Goal: Task Accomplishment & Management: Manage account settings

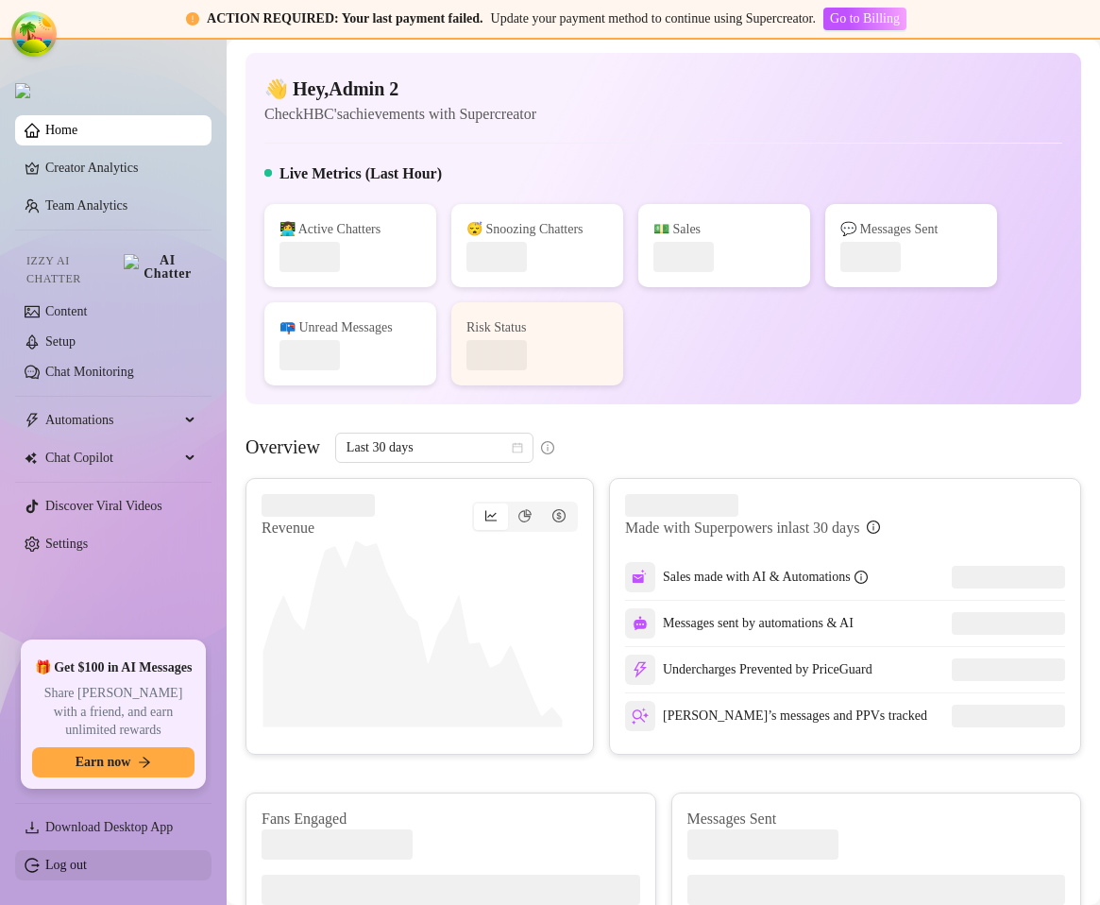
click at [55, 872] on link "Log out" at bounding box center [66, 865] width 42 height 14
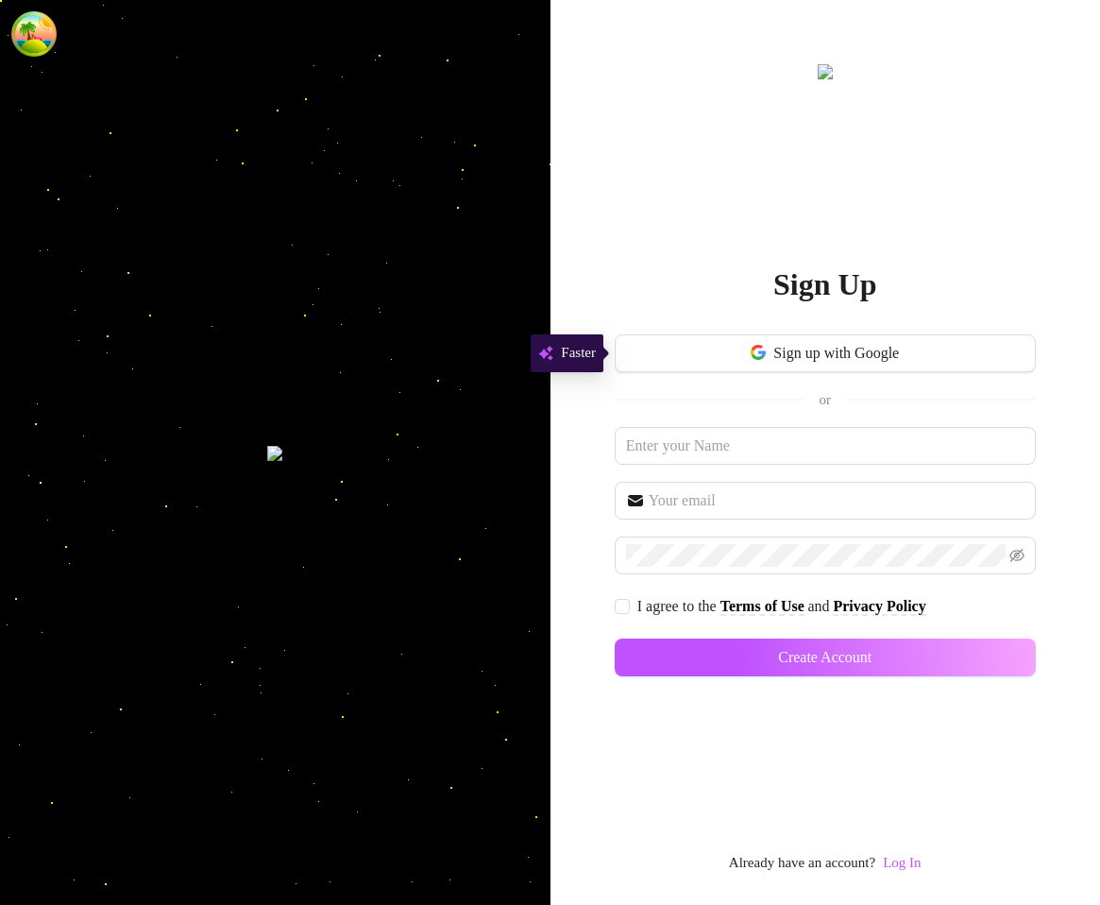
click at [907, 850] on div "Sign Up Sign up with Google or I agree to the Terms of Use and Privacy Policy C…" at bounding box center [825, 467] width 421 height 814
click at [904, 860] on link "Log In" at bounding box center [902, 862] width 38 height 15
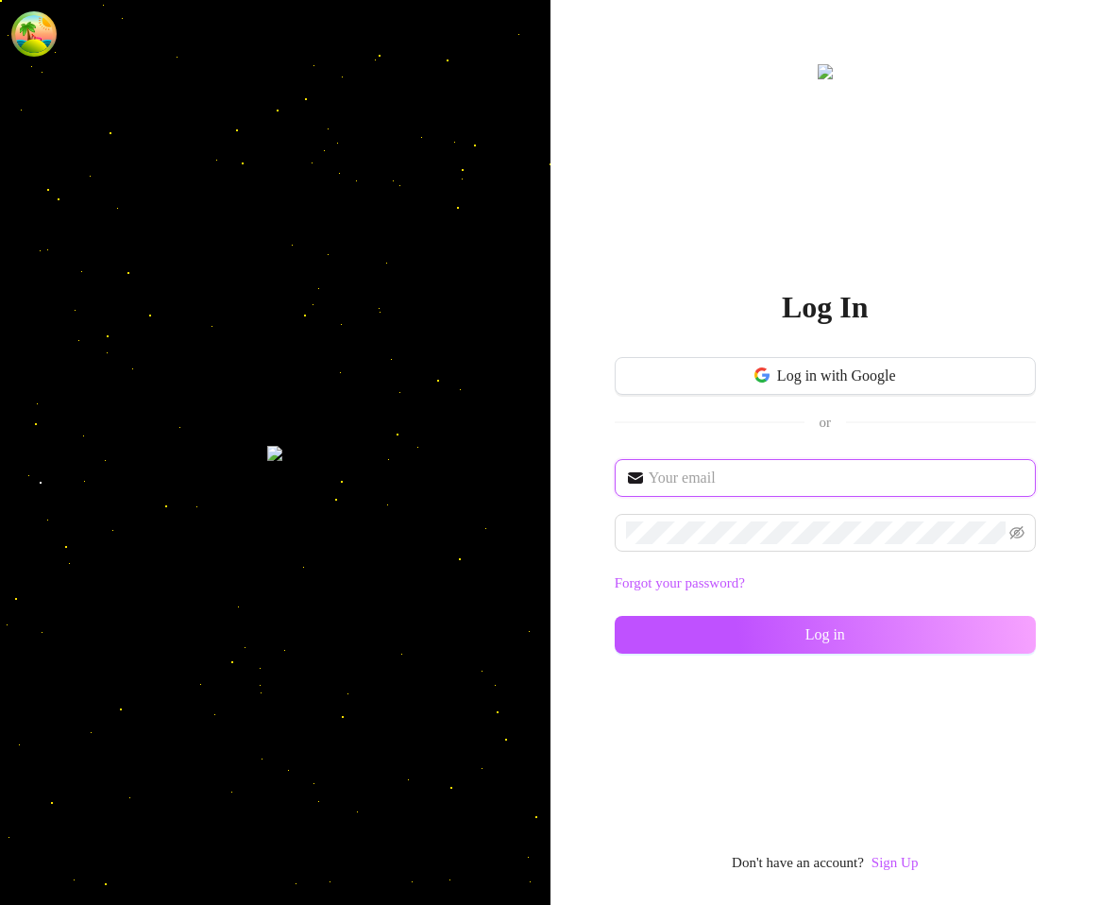
click at [721, 473] on input "text" at bounding box center [837, 478] width 376 height 23
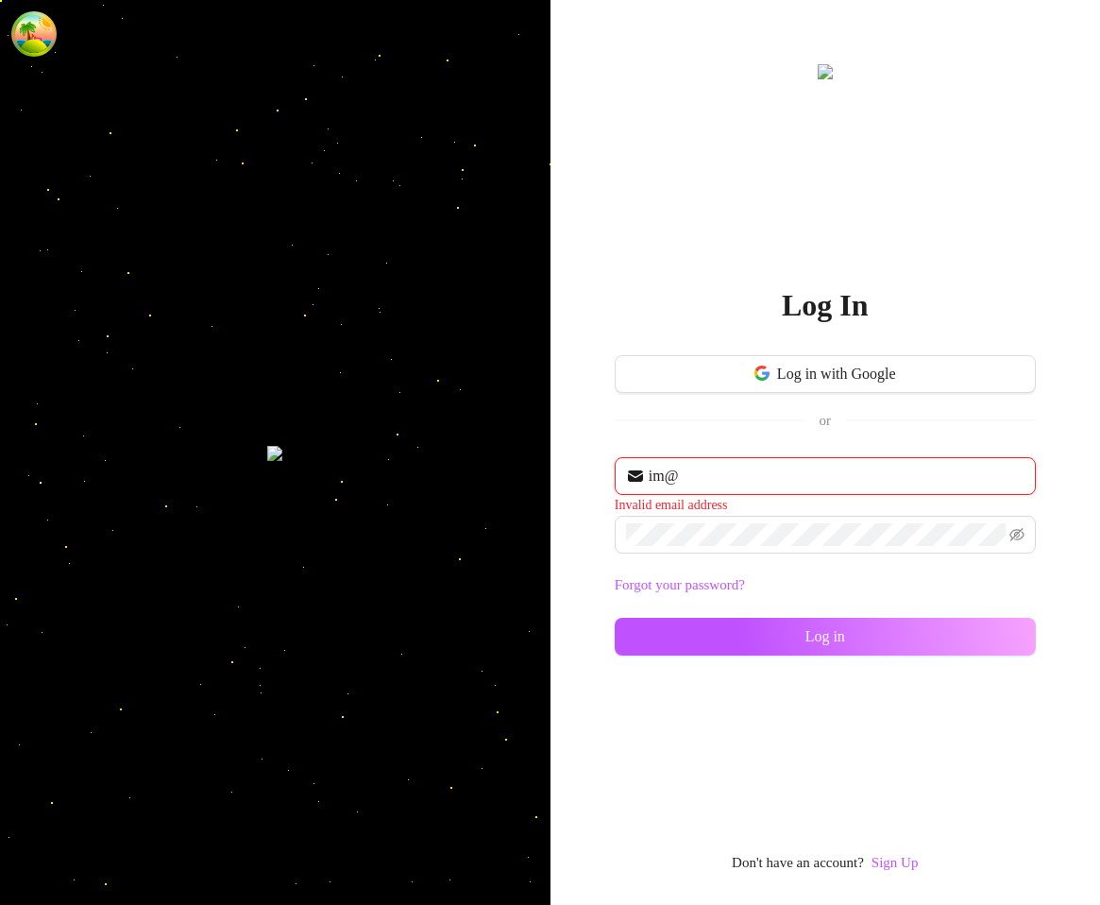
type input "im@supercreator.app"
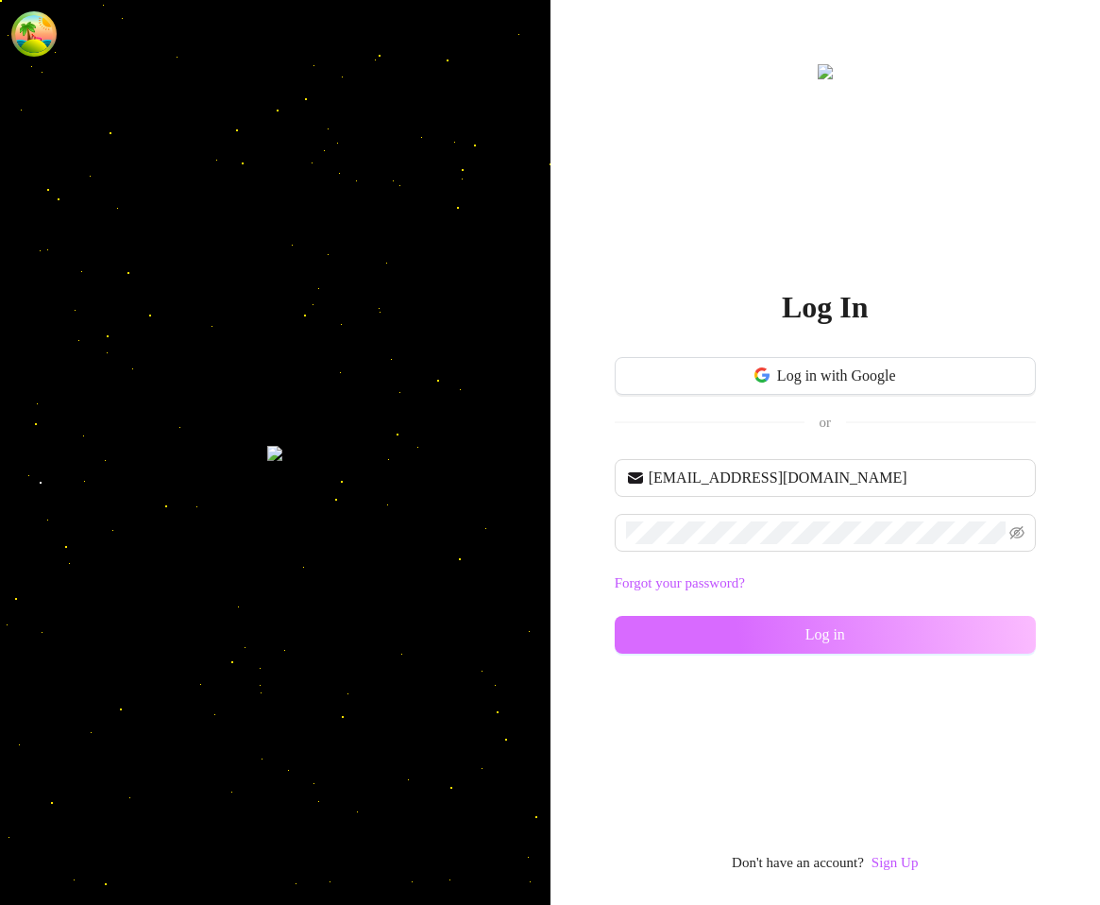
click at [784, 648] on button "Log in" at bounding box center [825, 635] width 421 height 38
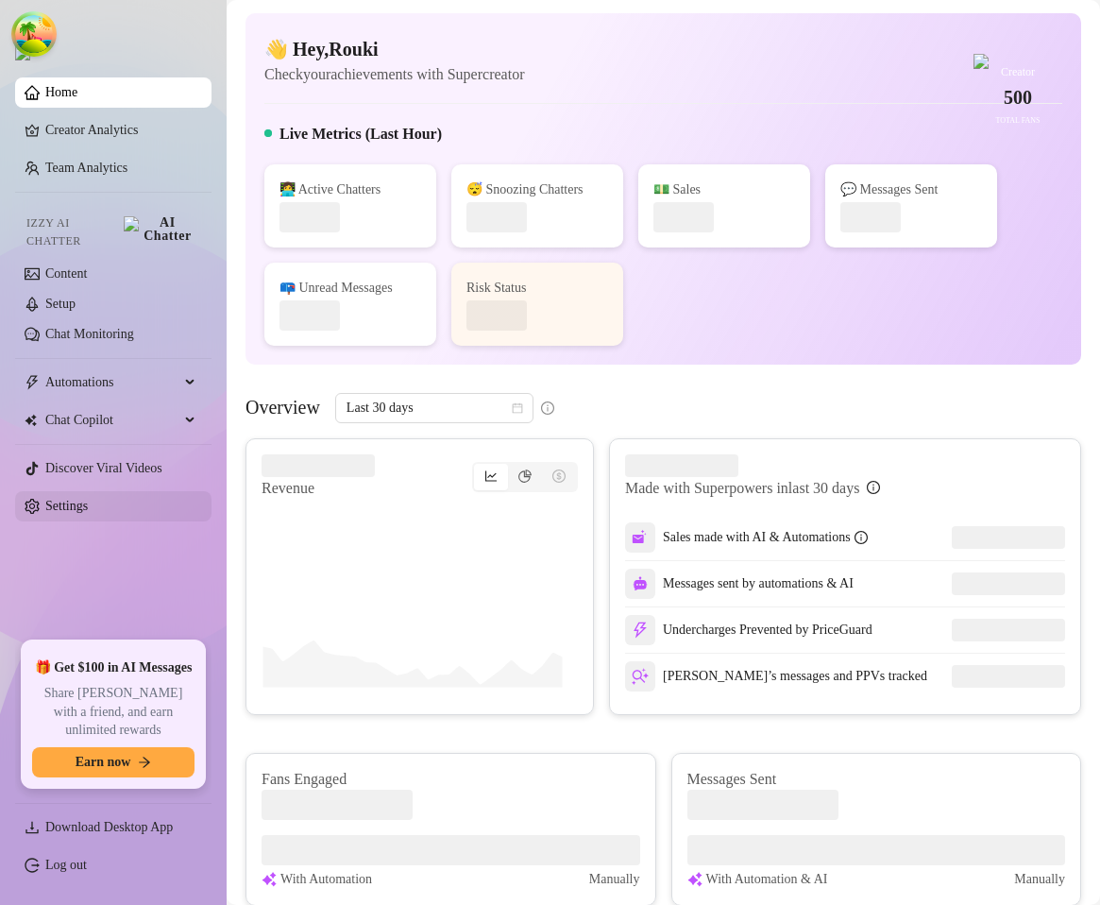
click at [71, 500] on link "Settings" at bounding box center [66, 506] width 43 height 14
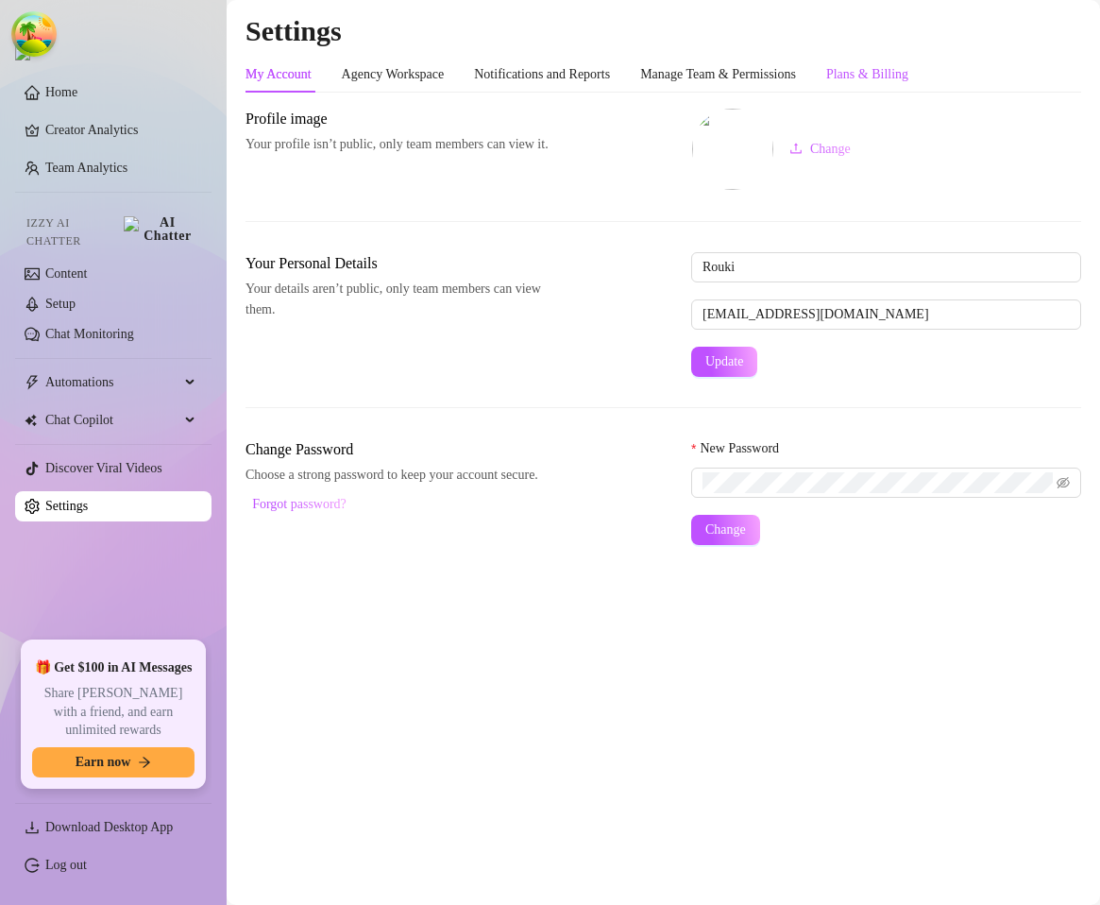
click at [906, 77] on div "Plans & Billing" at bounding box center [867, 74] width 82 height 21
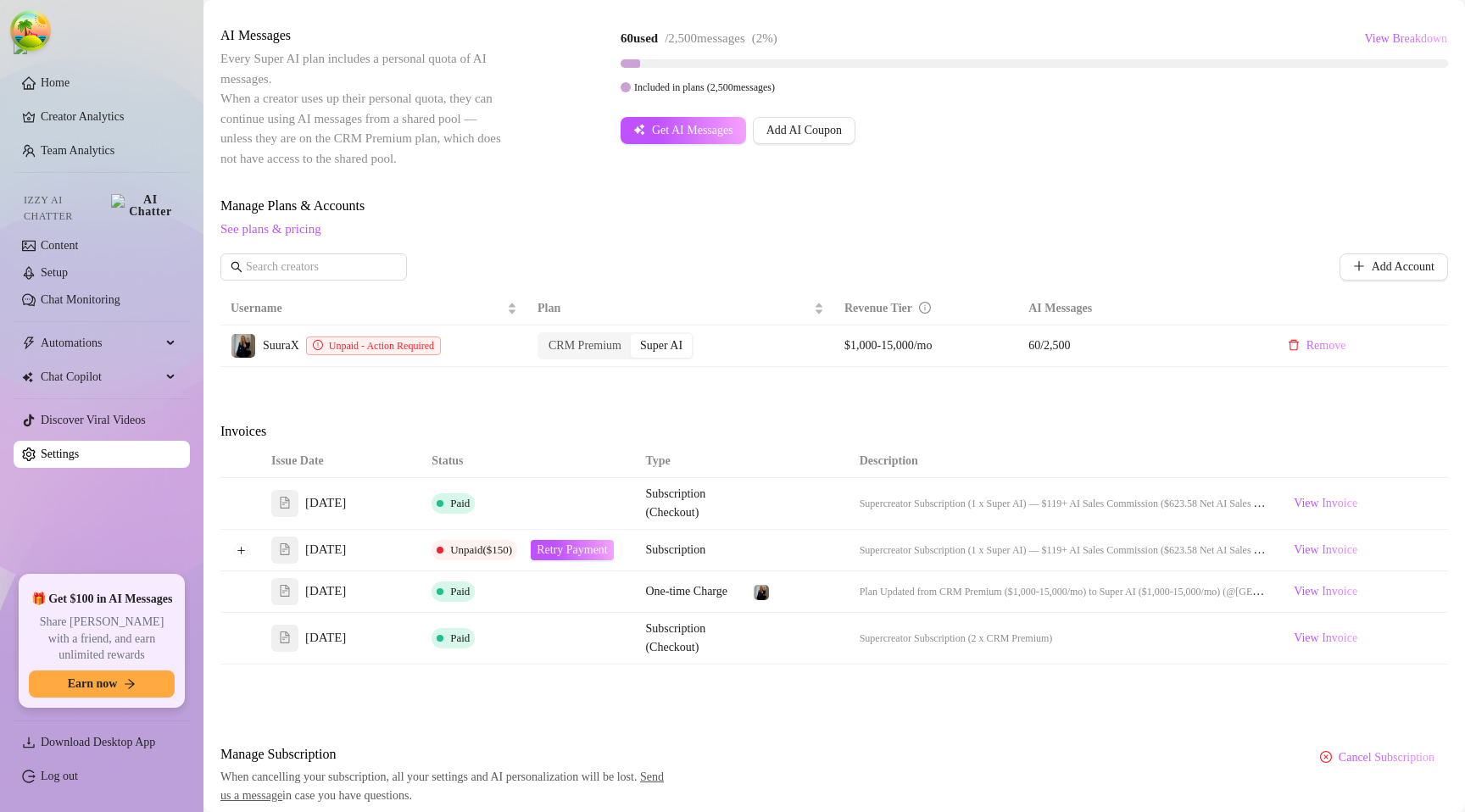
scroll to position [294, 0]
click at [1321, 506] on span "View Invoice" at bounding box center [1325, 501] width 64 height 19
click at [598, 401] on div "Billing Overview Creator Plans 1 x Super AI, 0 x CRM Premium AI Message Package…" at bounding box center [835, 302] width 1228 height 1000
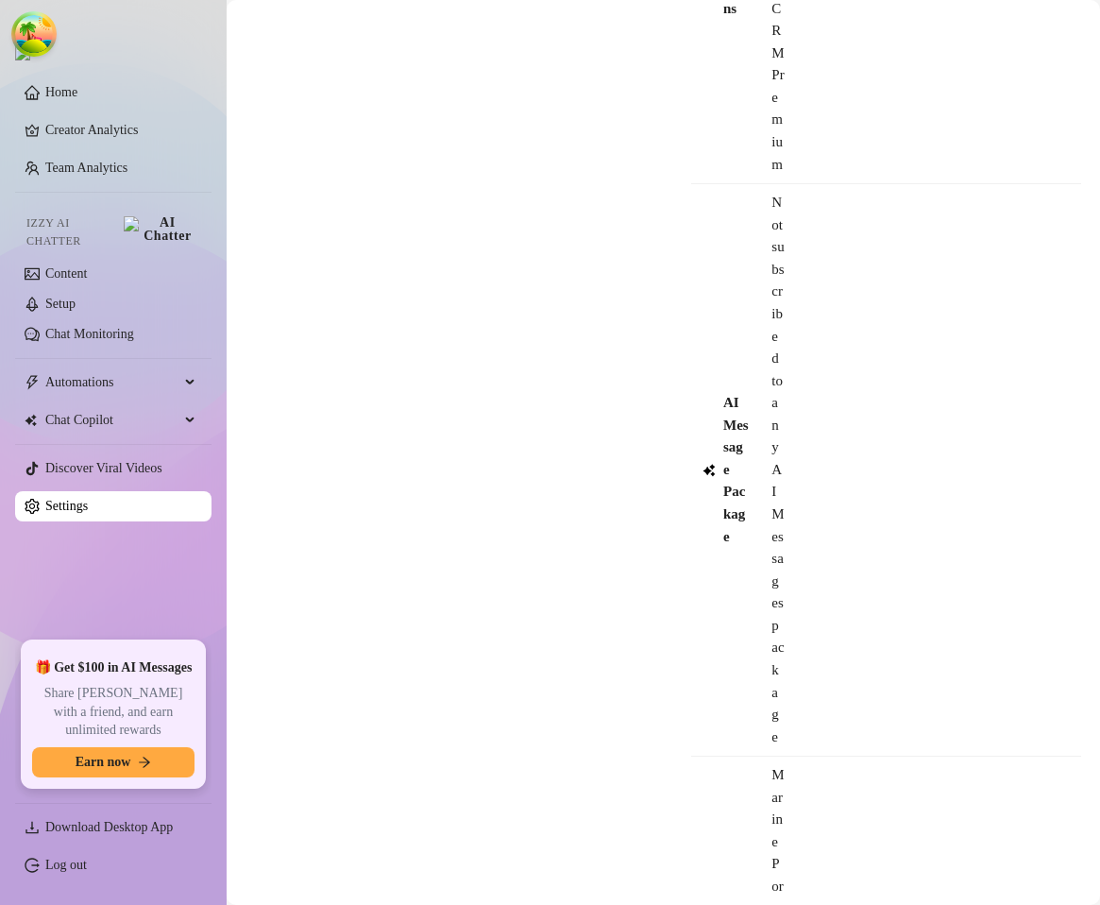
scroll to position [2481, 0]
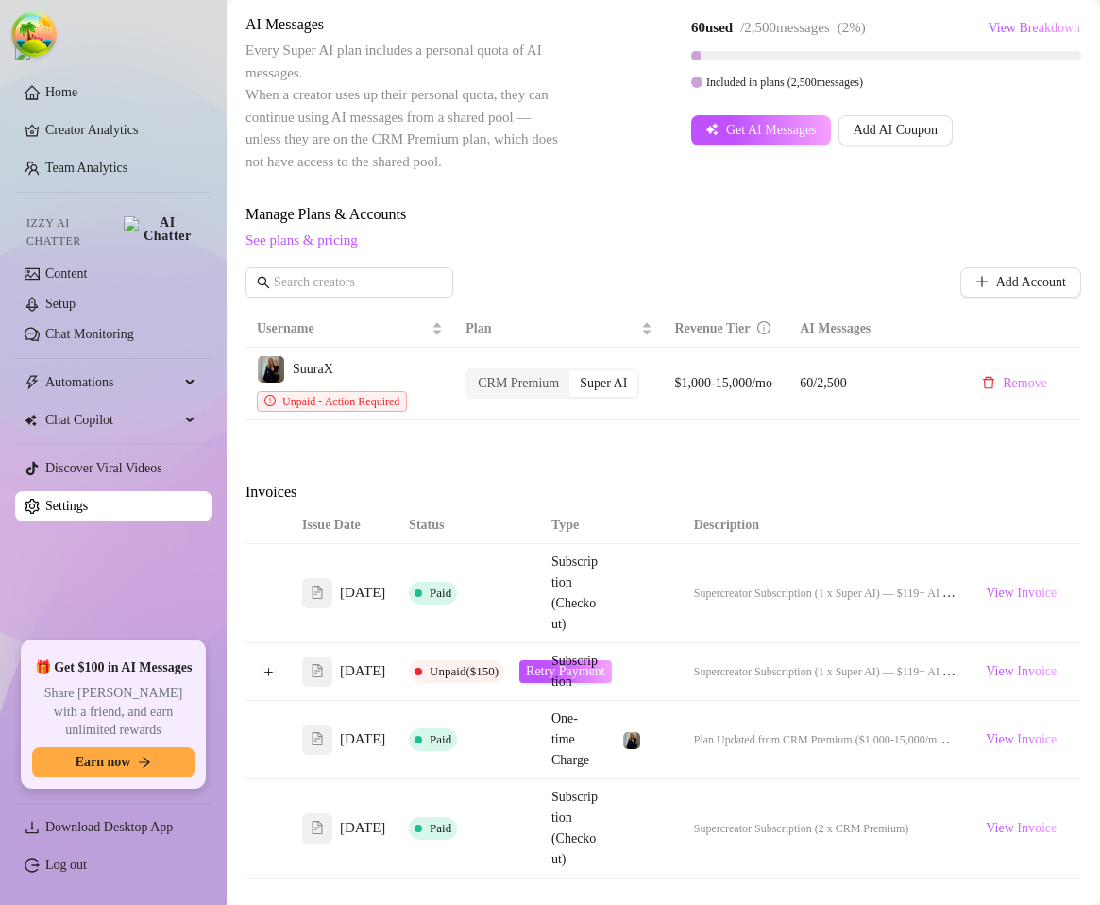
click at [1045, 147] on div "AI Messages Every Super AI plan includes a personal quota of AI messages. When …" at bounding box center [664, 93] width 836 height 160
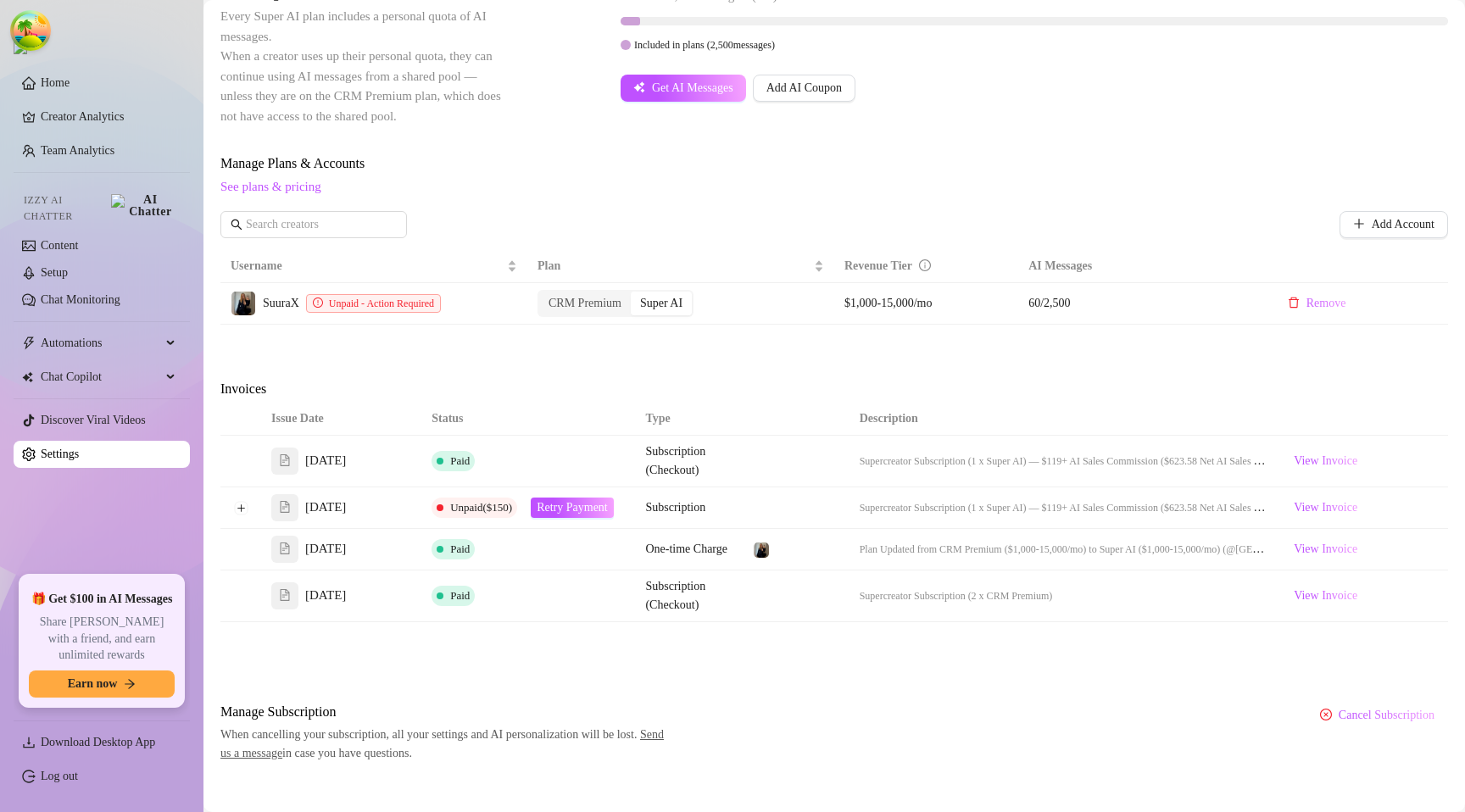
scroll to position [366, 0]
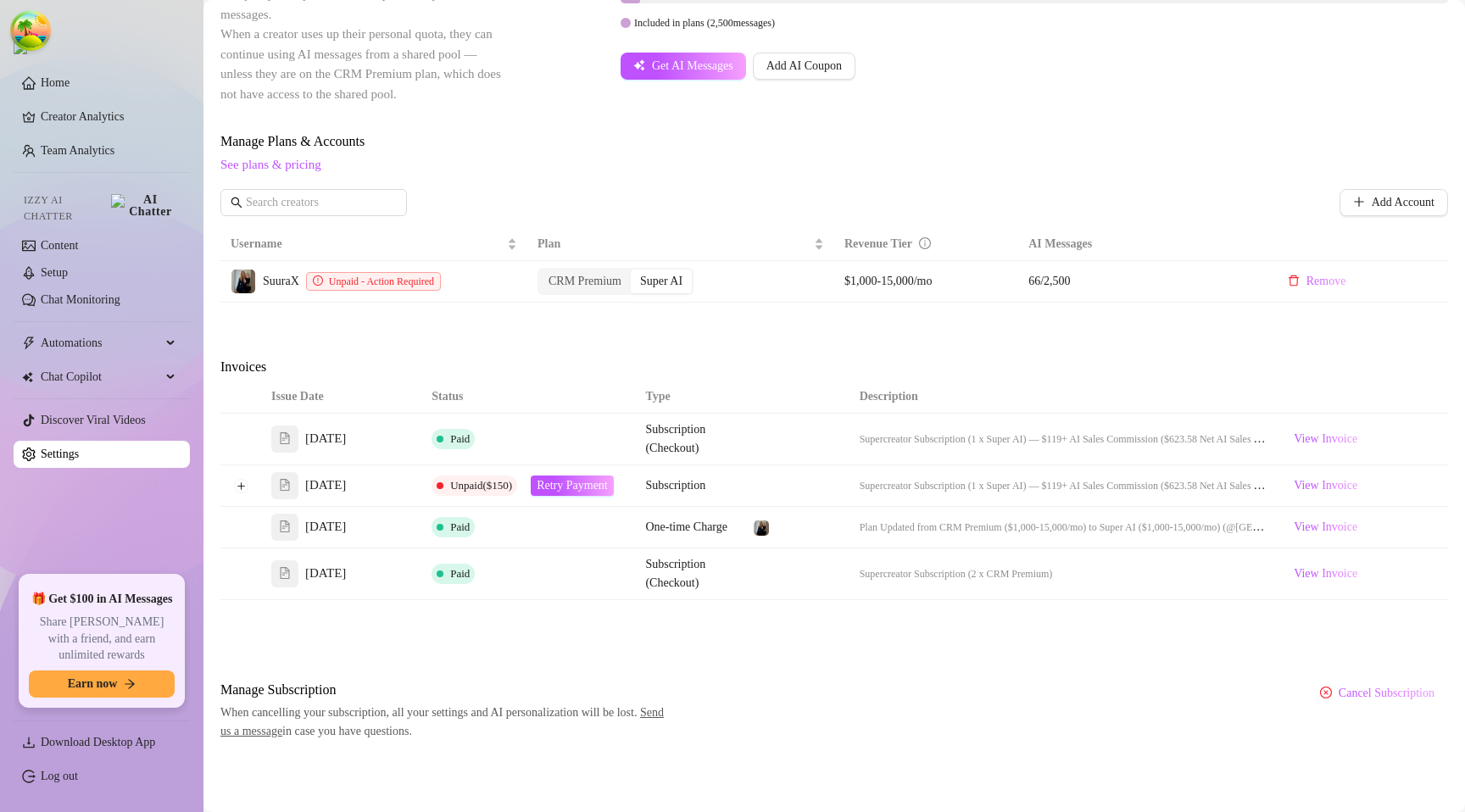
click at [719, 310] on div "Billing Overview Creator Plans 1 x Super AI, 0 x CRM Premium AI Message Package…" at bounding box center [835, 240] width 1228 height 1000
click at [737, 144] on div "Manage Plans & Accounts See plans & pricing" at bounding box center [835, 153] width 1228 height 44
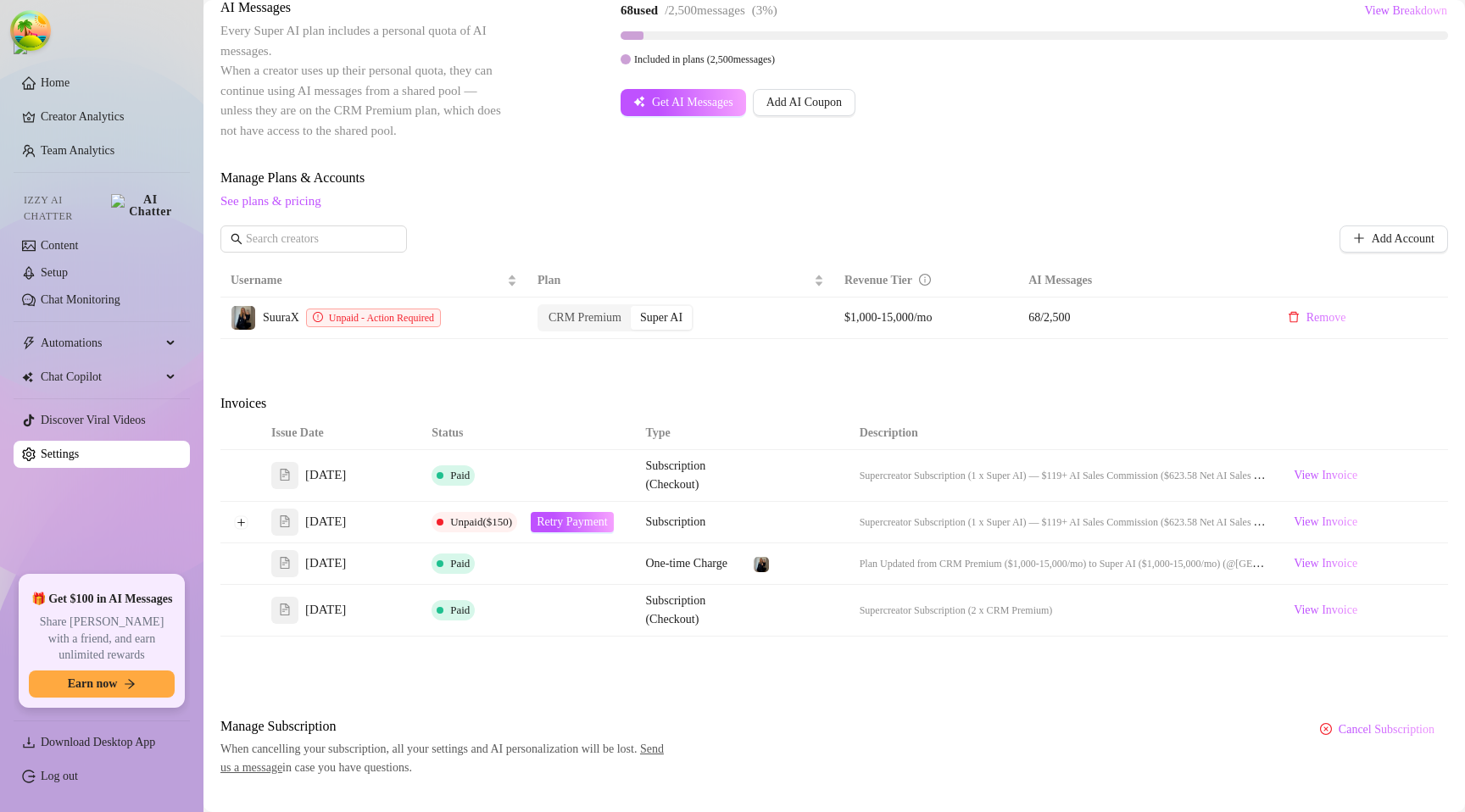
scroll to position [354, 0]
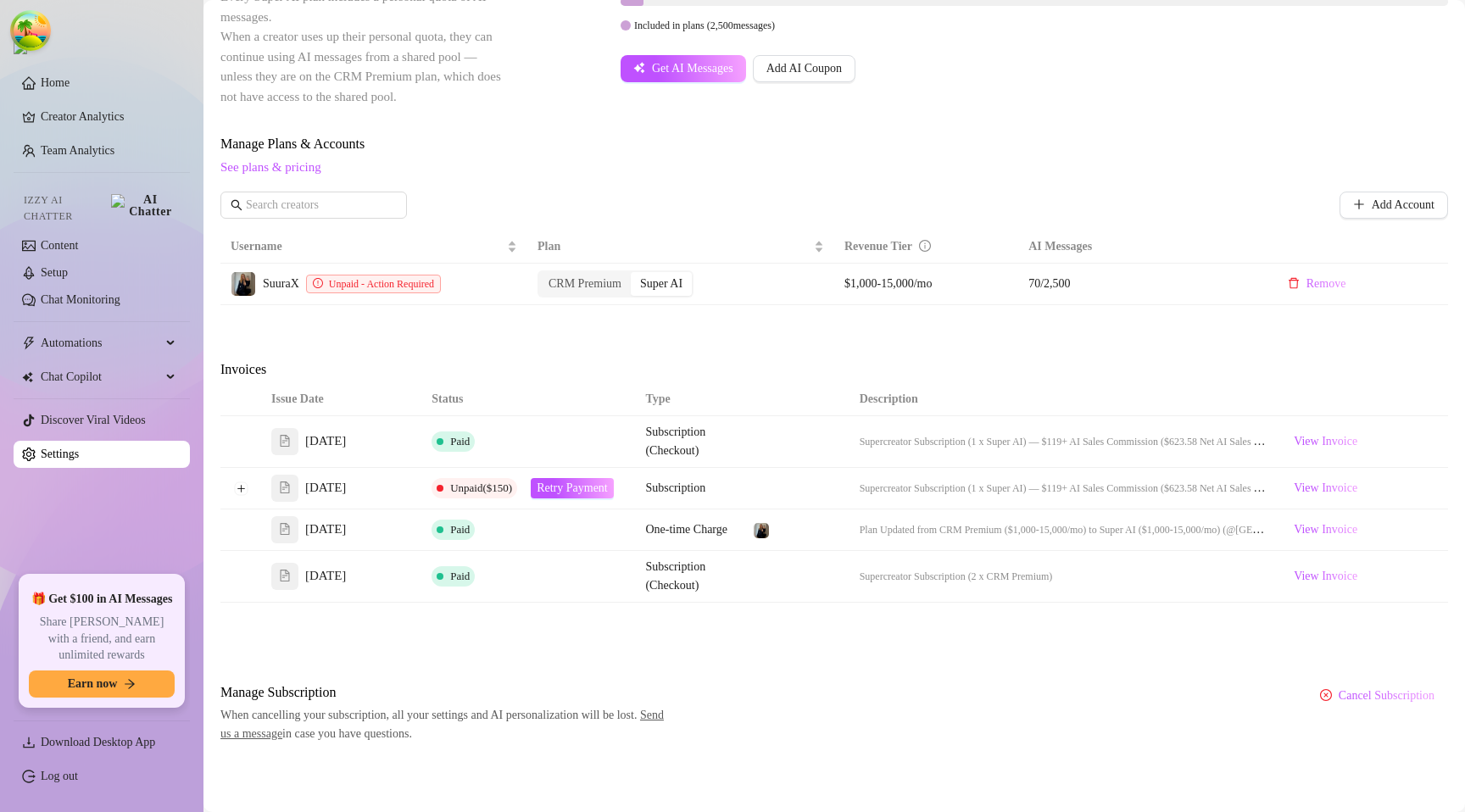
click at [828, 196] on div "Add Account" at bounding box center [835, 205] width 1228 height 27
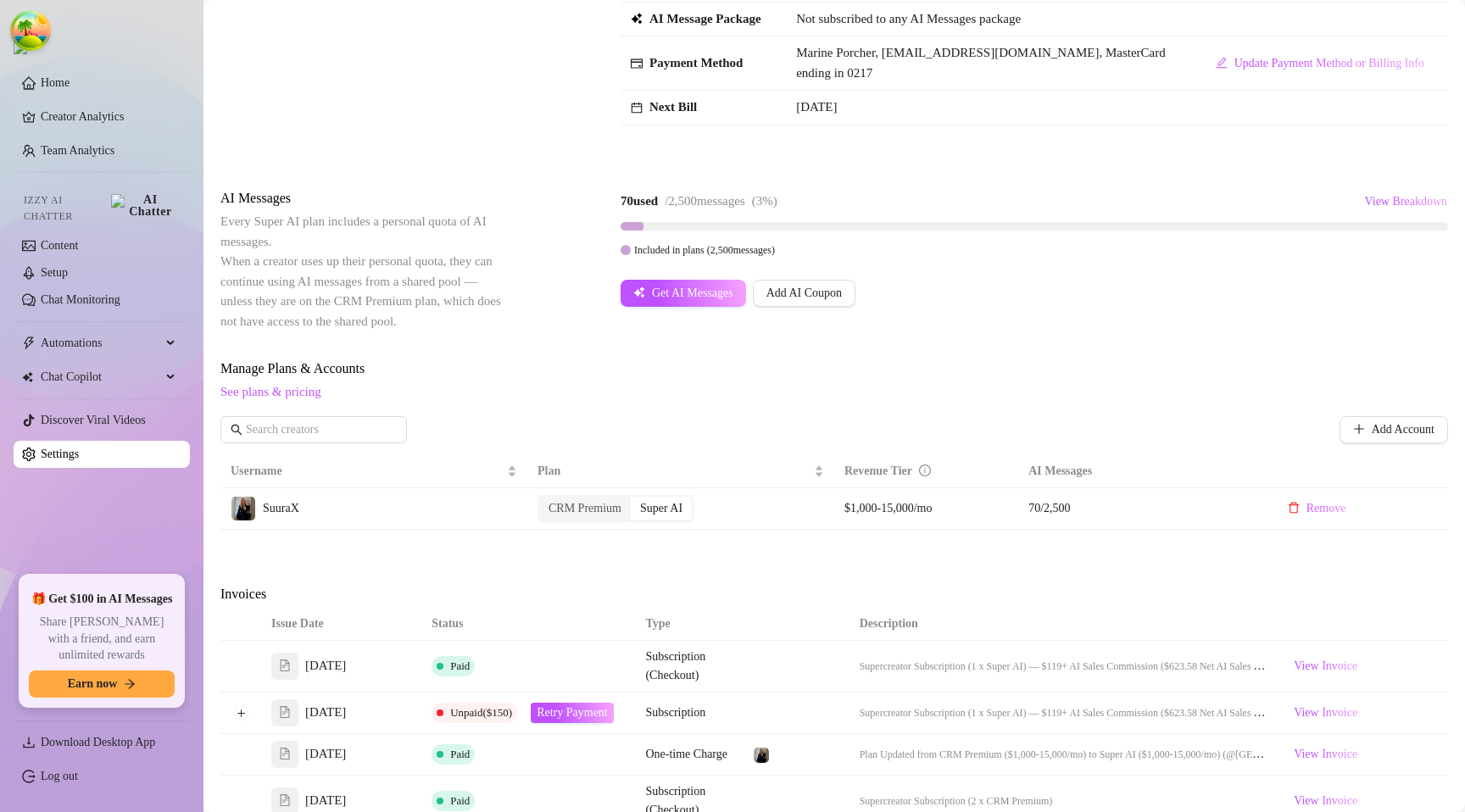
scroll to position [178, 0]
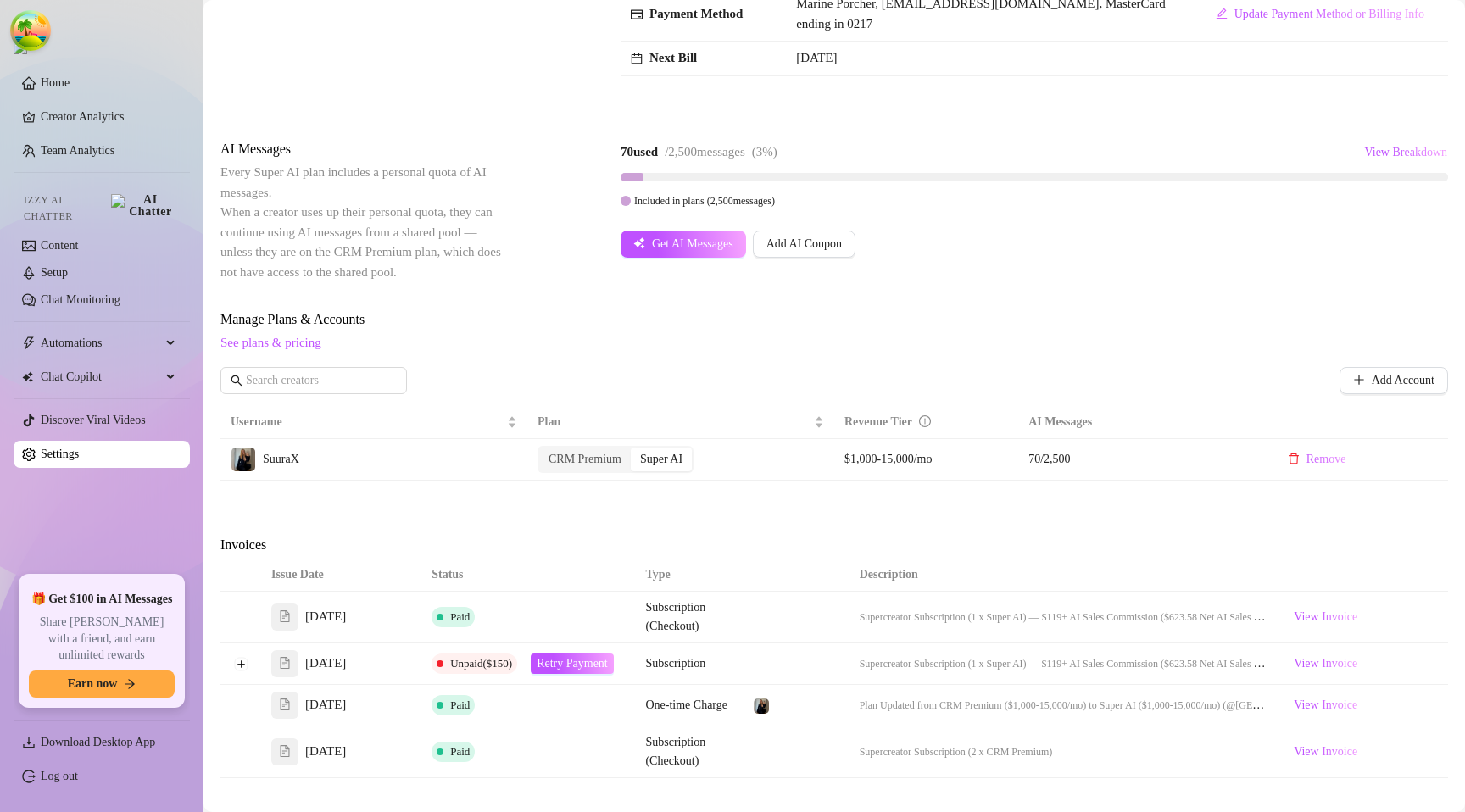
click at [896, 203] on div "Included in plans ( 2,500 messages)" at bounding box center [1034, 200] width 828 height 19
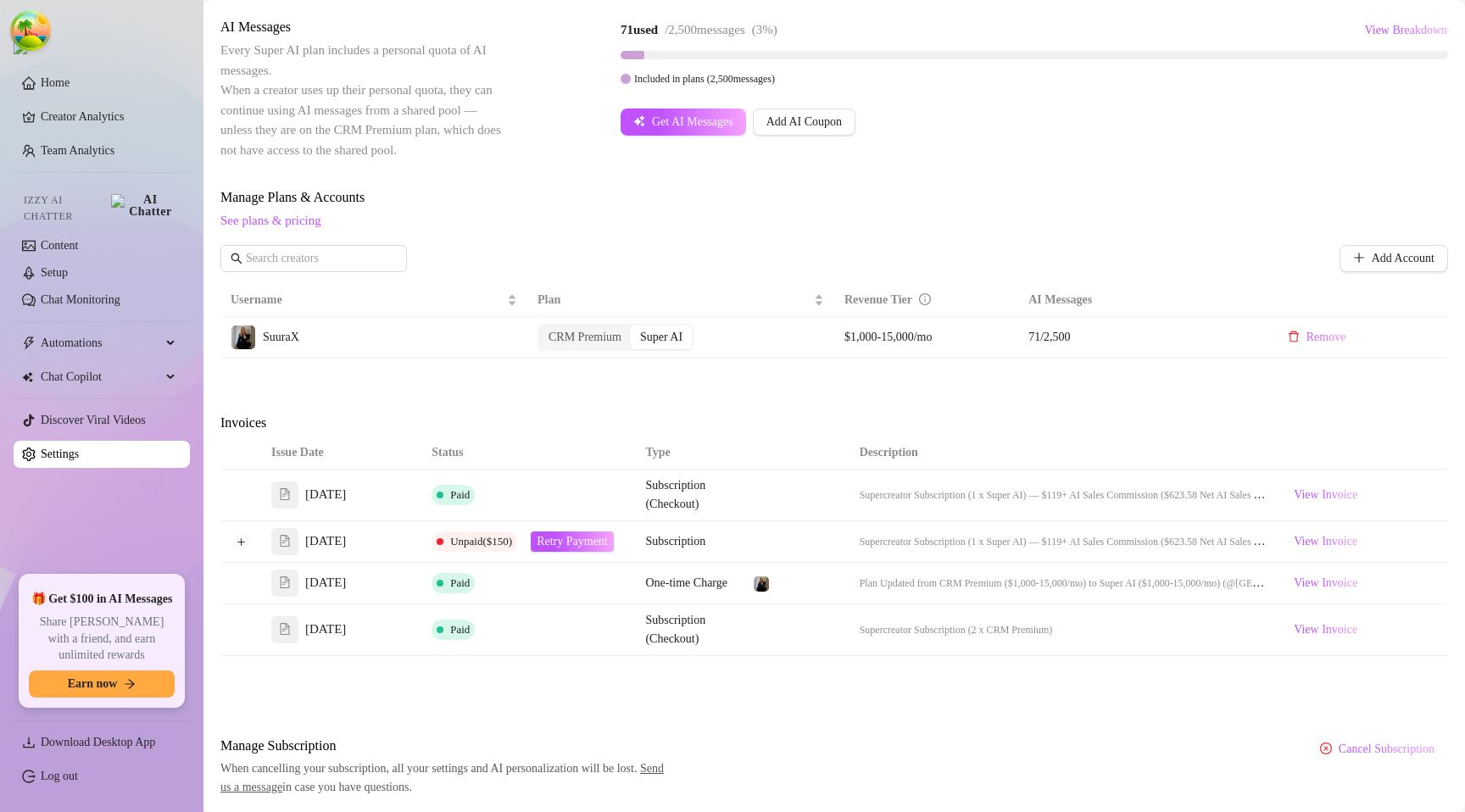
scroll to position [328, 0]
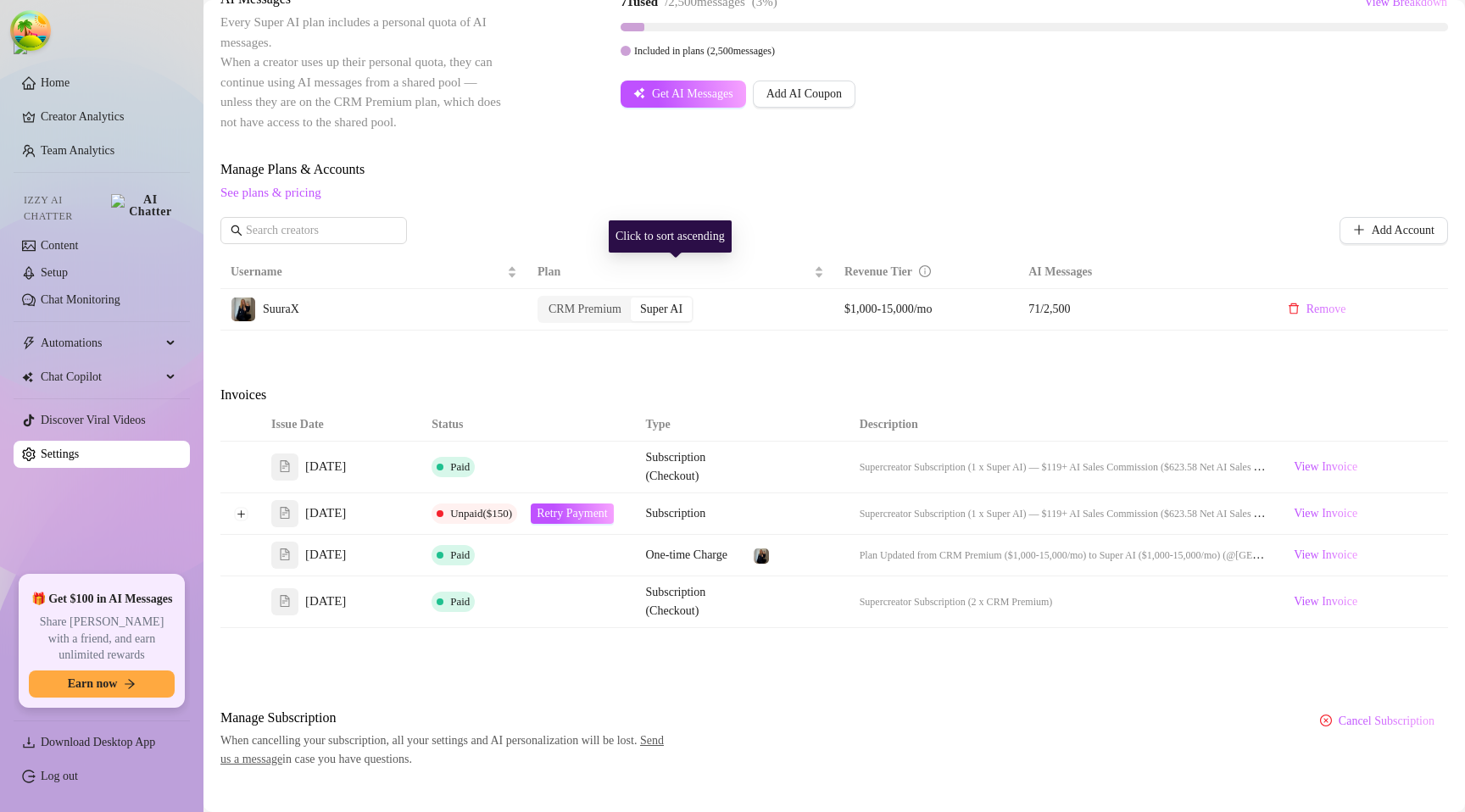
click at [659, 191] on span "See plans & pricing" at bounding box center [835, 193] width 1228 height 21
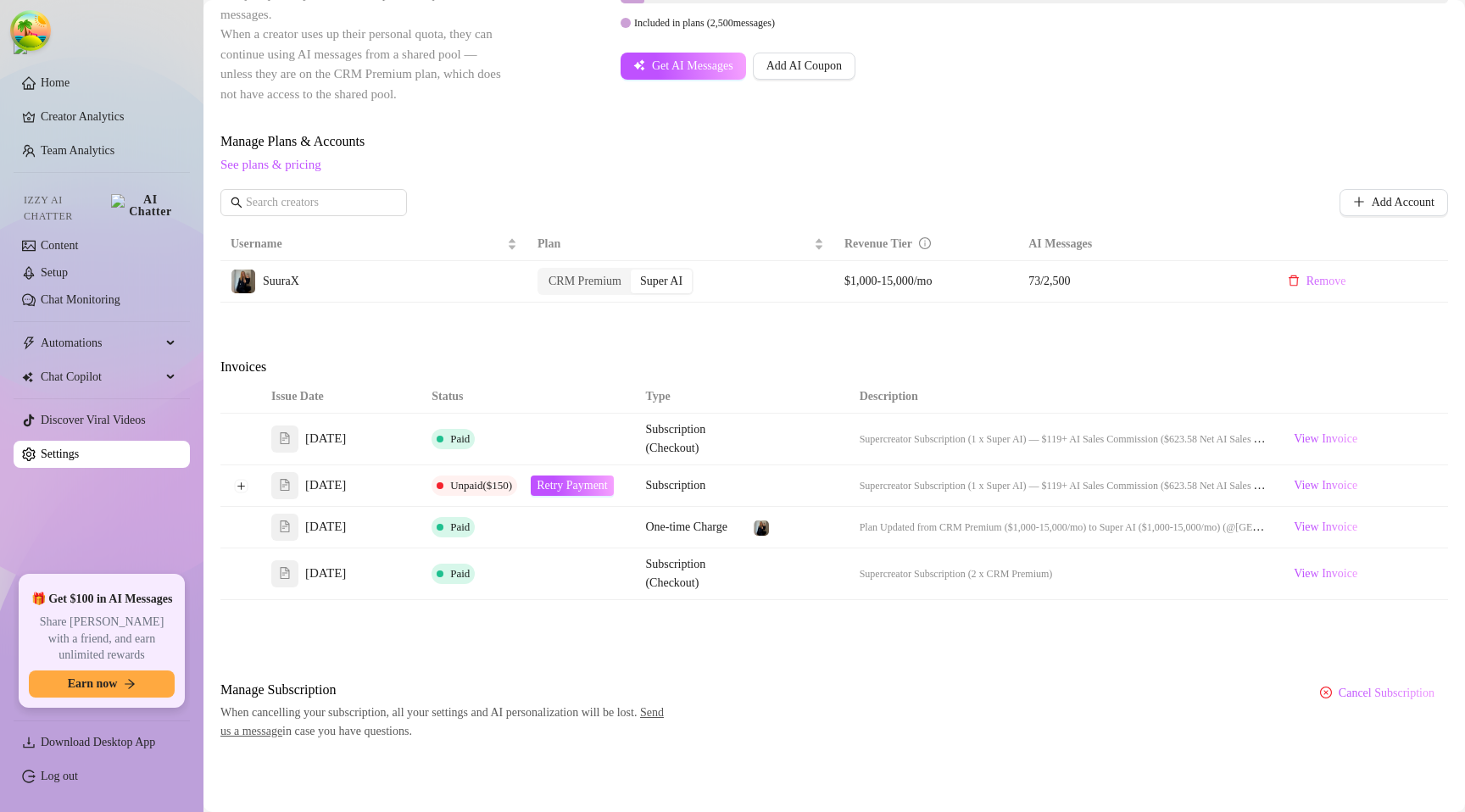
scroll to position [366, 0]
click at [40, 781] on link "Log out" at bounding box center [59, 776] width 38 height 13
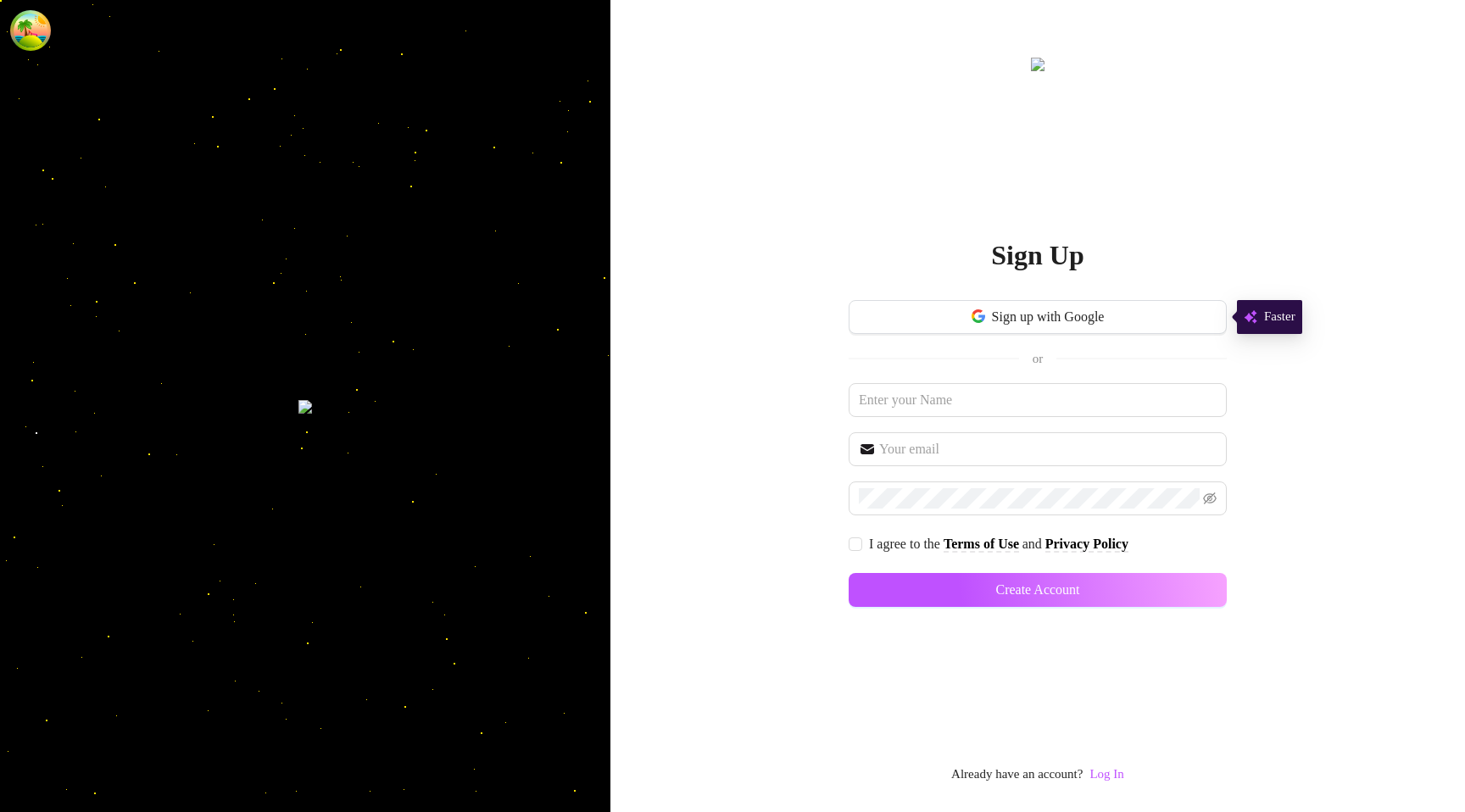
click at [1110, 782] on link "Log In" at bounding box center [1107, 774] width 34 height 21
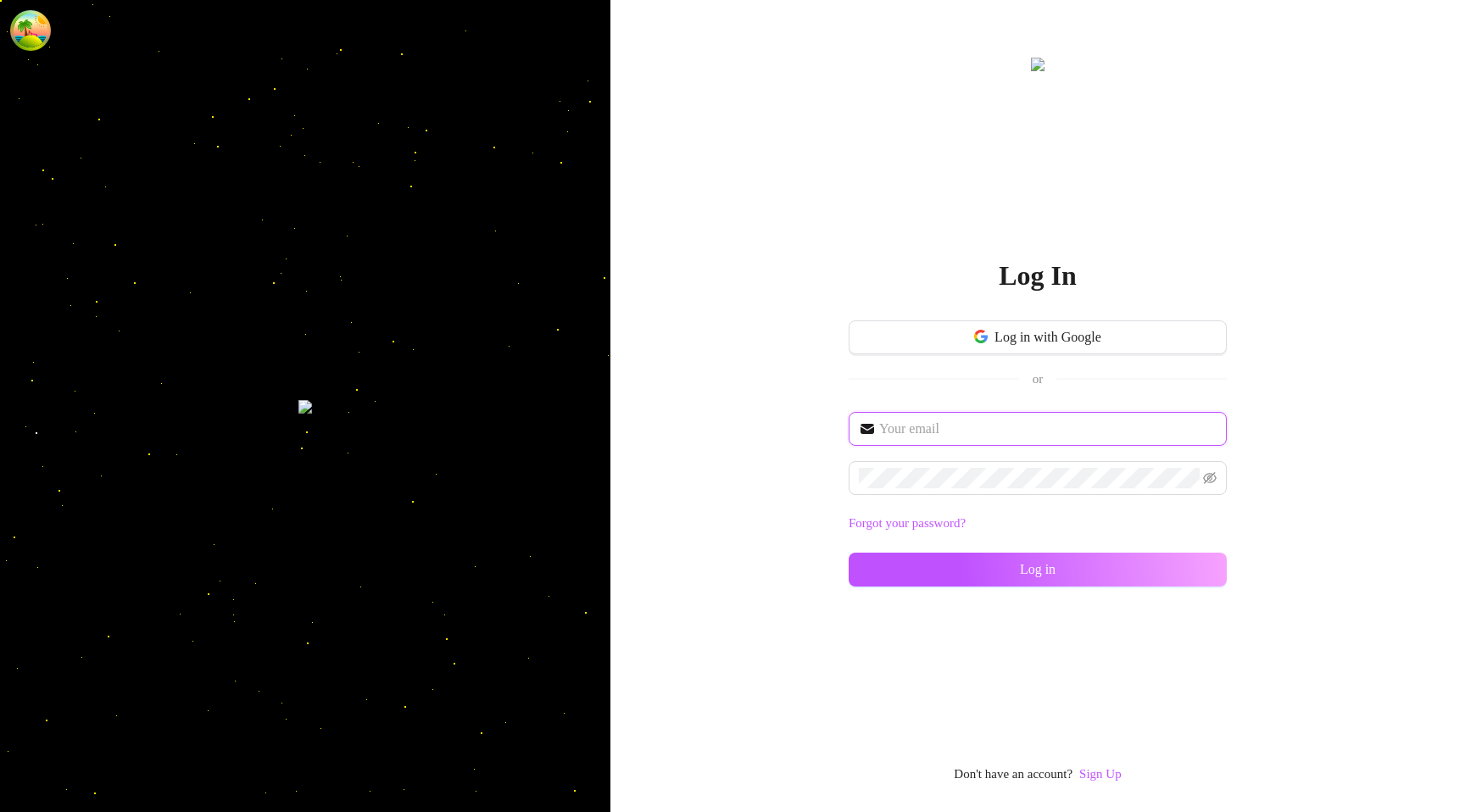
click at [955, 433] on input "text" at bounding box center [1048, 429] width 338 height 21
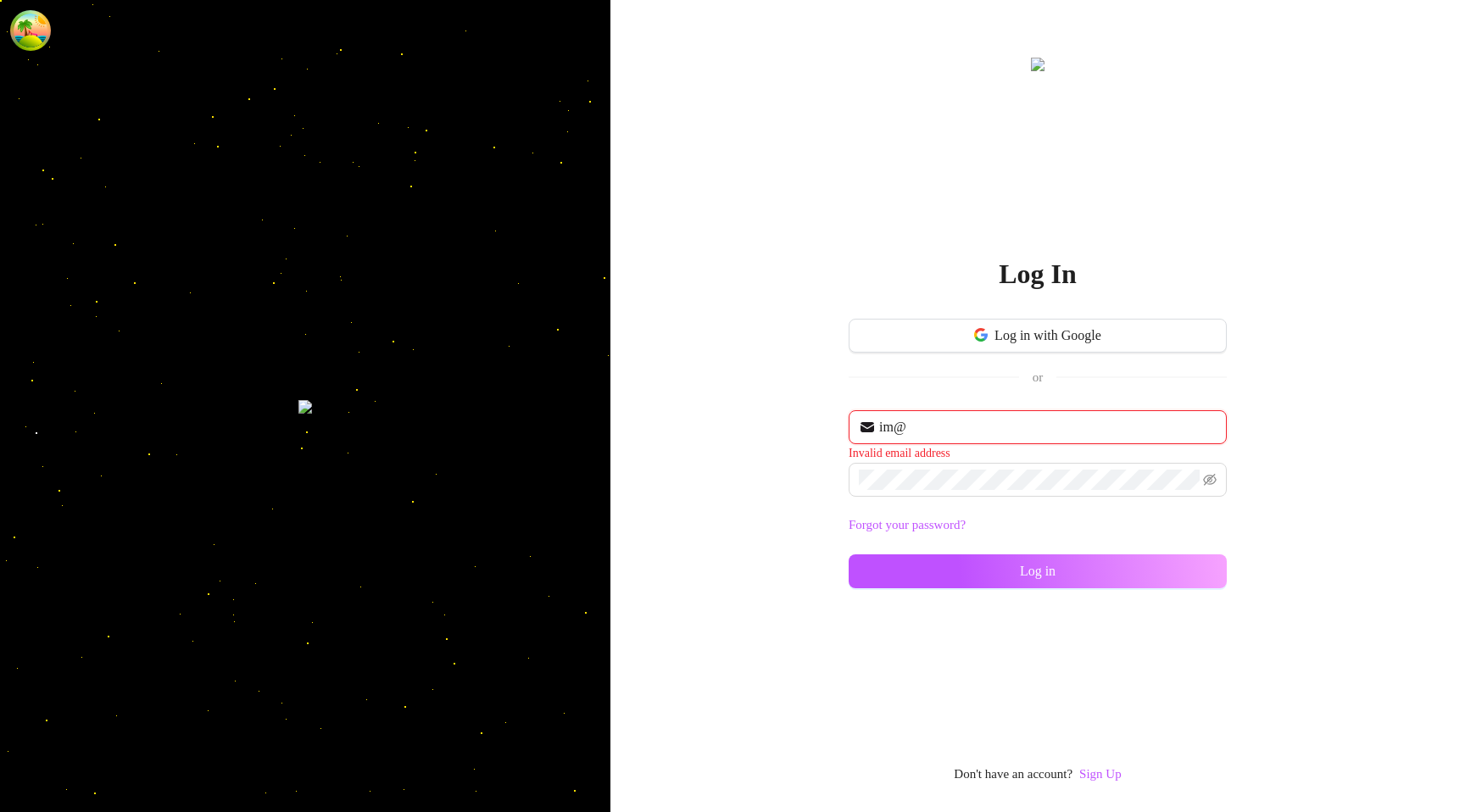
type input "im@supercreator.app"
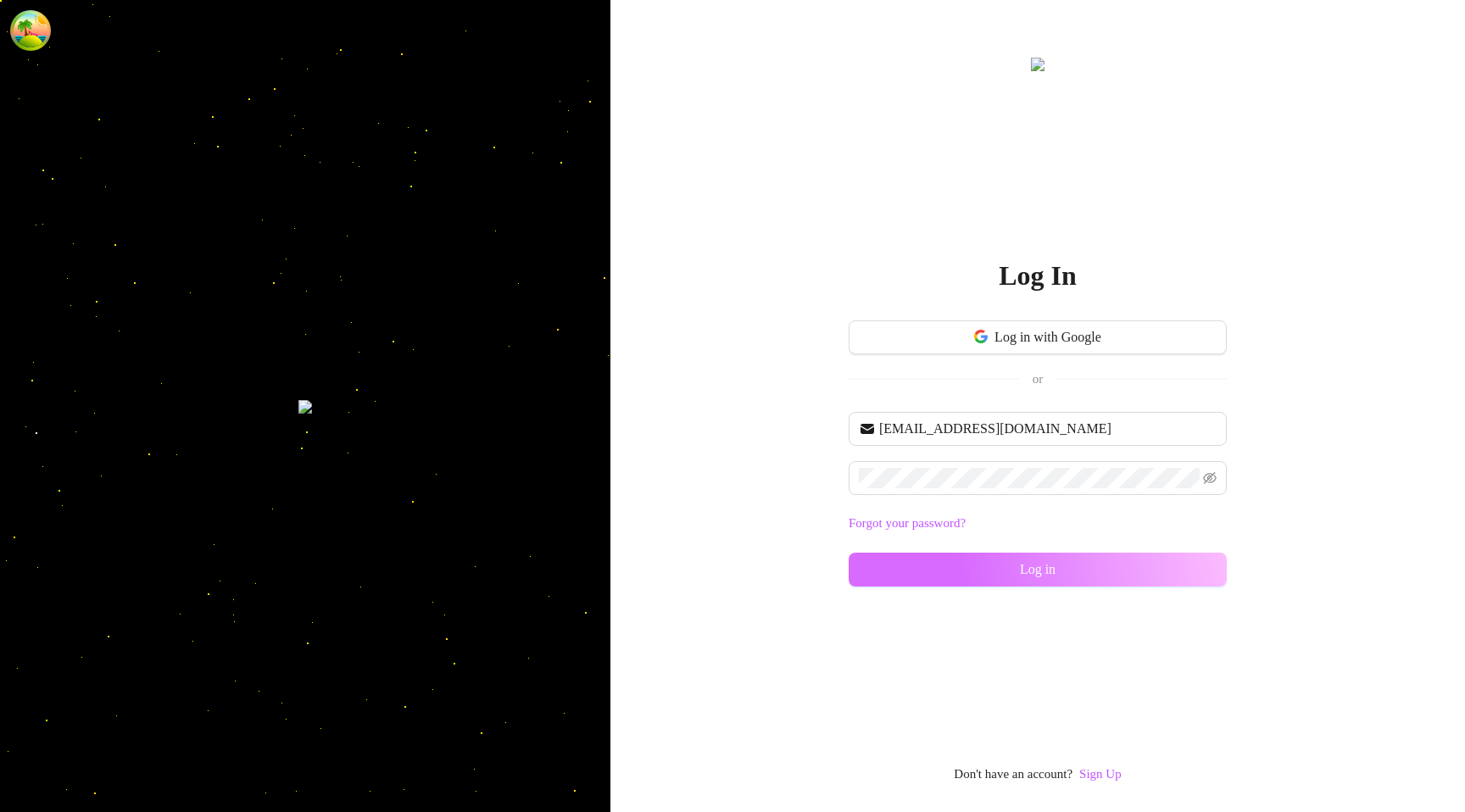
click at [917, 567] on button "Log in" at bounding box center [1037, 570] width 378 height 34
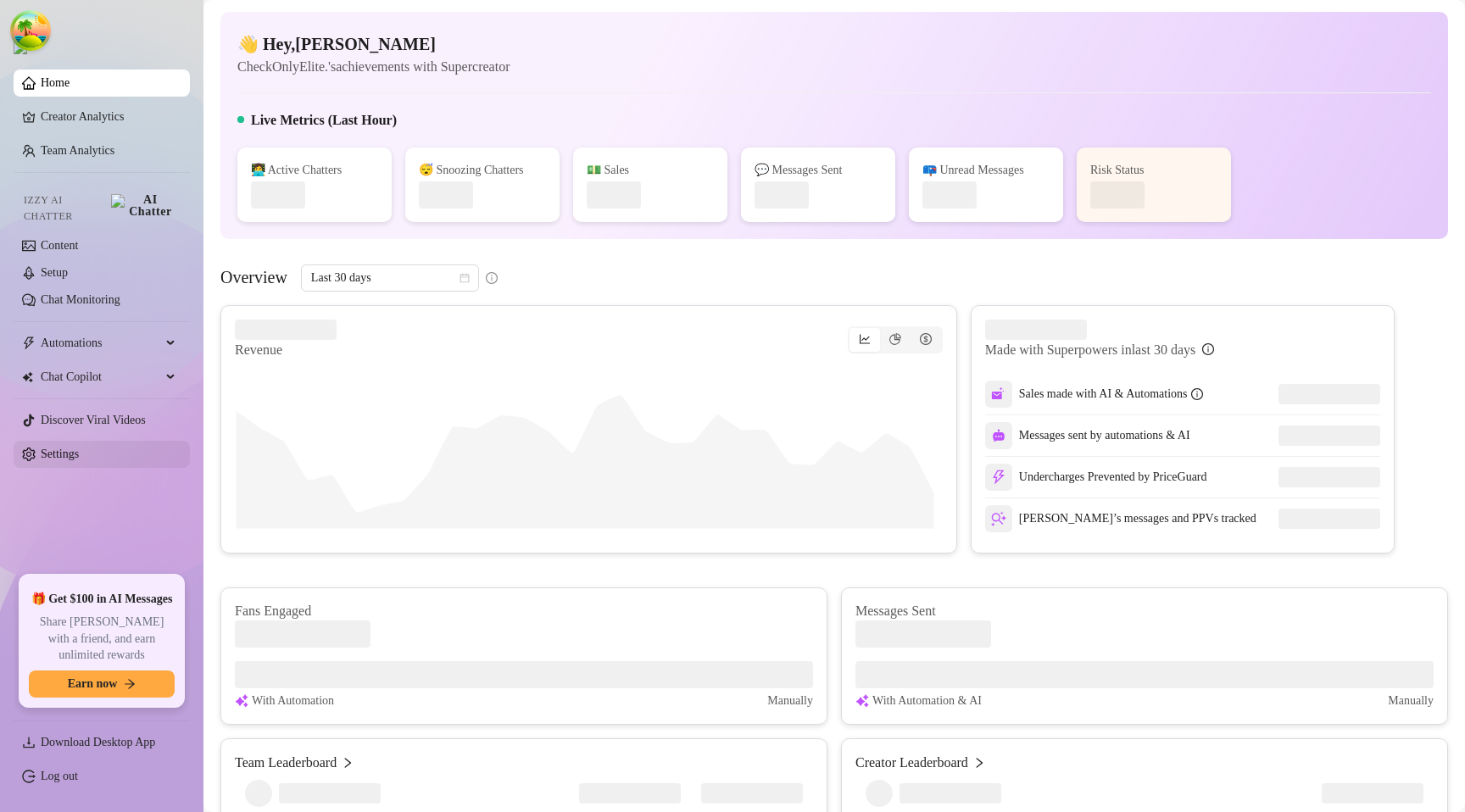
click at [79, 448] on link "Settings" at bounding box center [59, 454] width 39 height 13
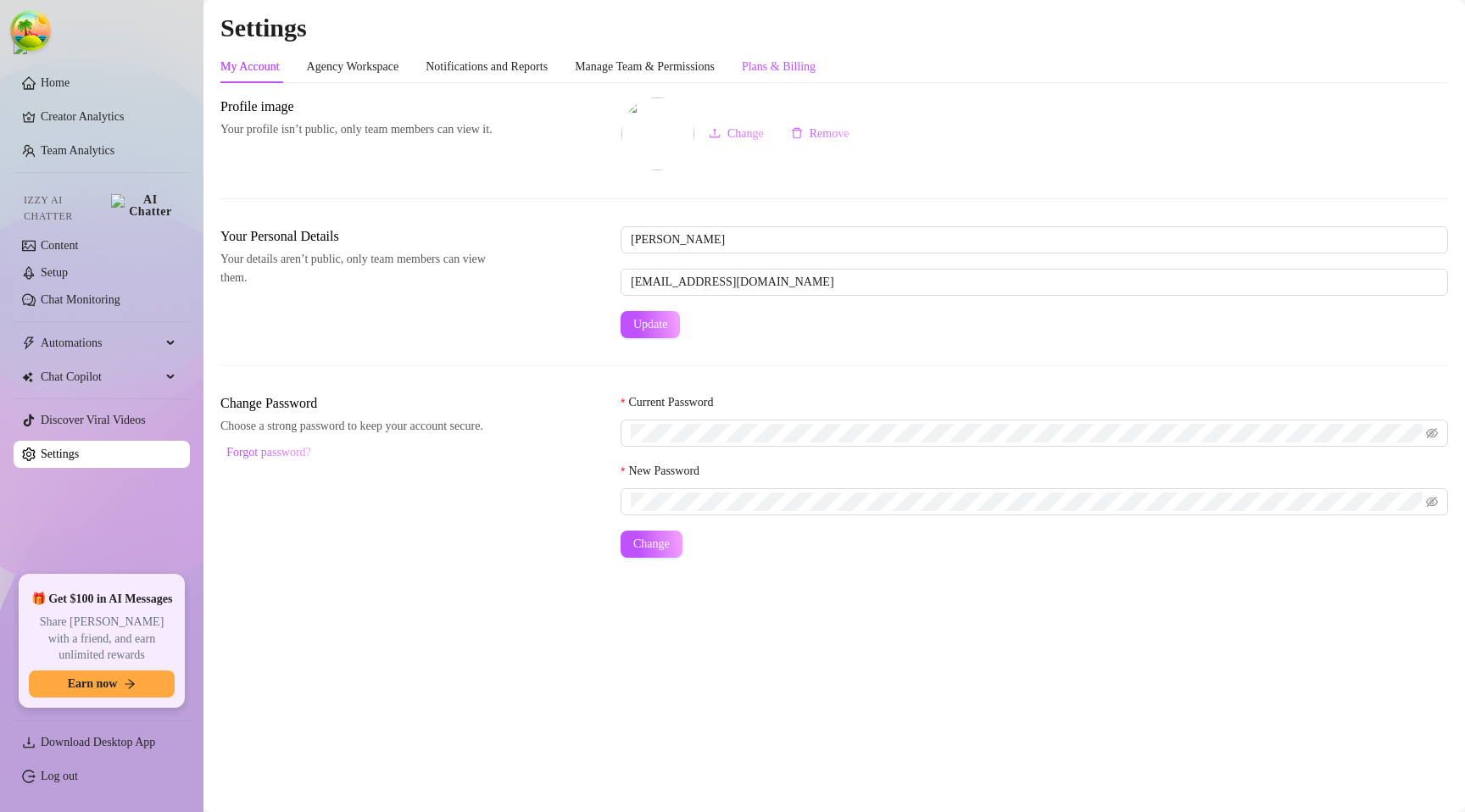
click at [796, 65] on div "Plans & Billing" at bounding box center [778, 66] width 74 height 19
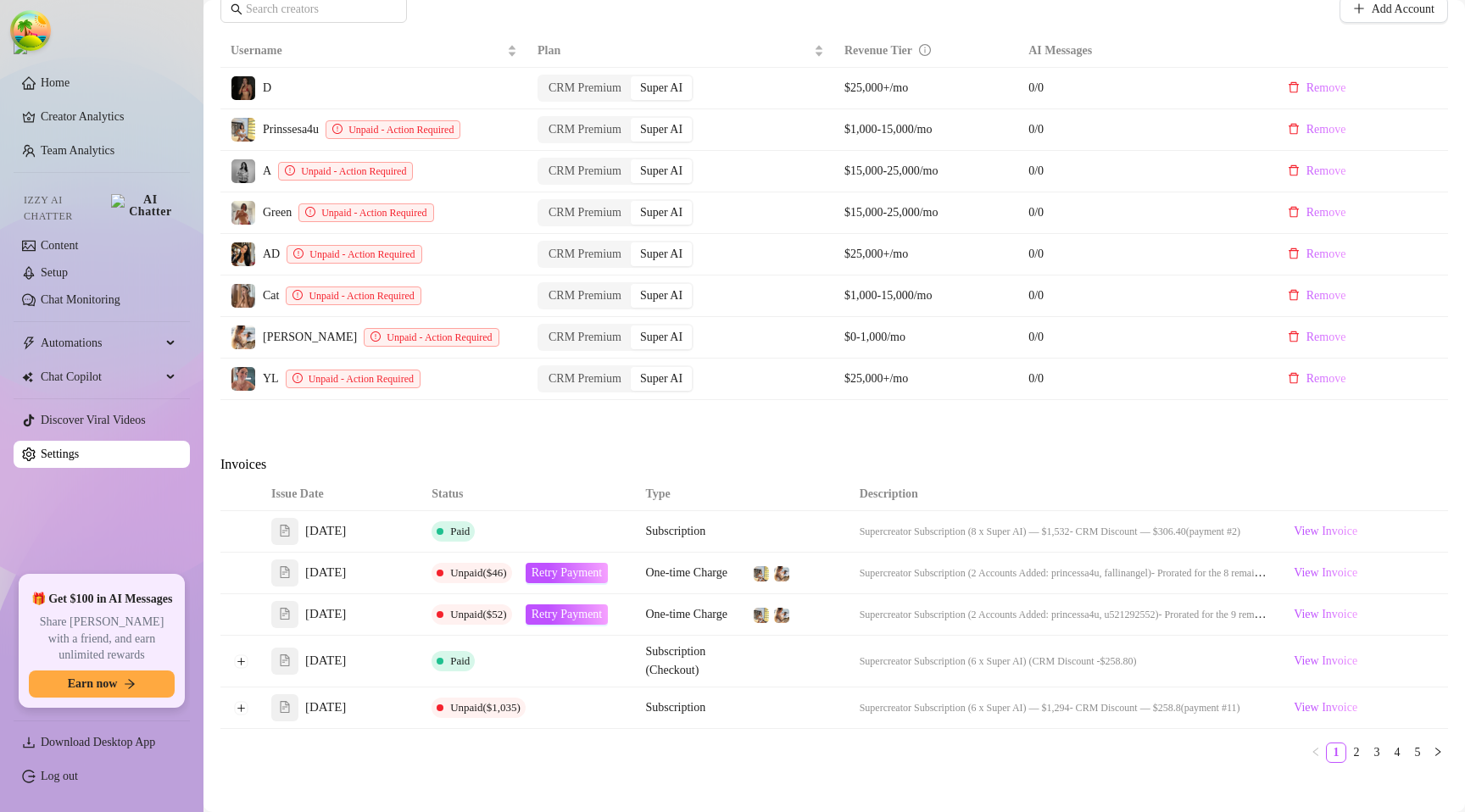
scroll to position [558, 0]
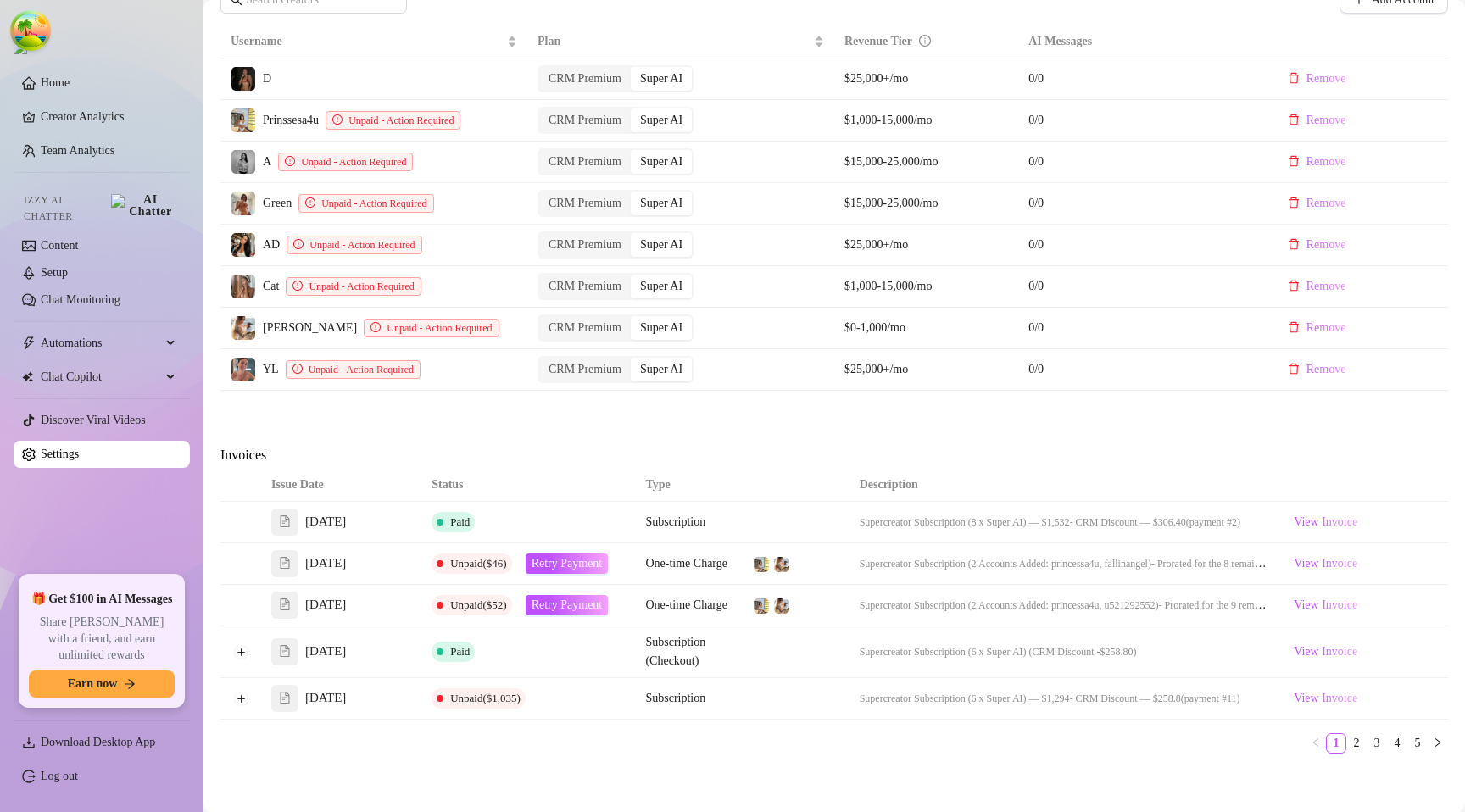
click at [1200, 466] on div "Invoices" at bounding box center [835, 457] width 1228 height 23
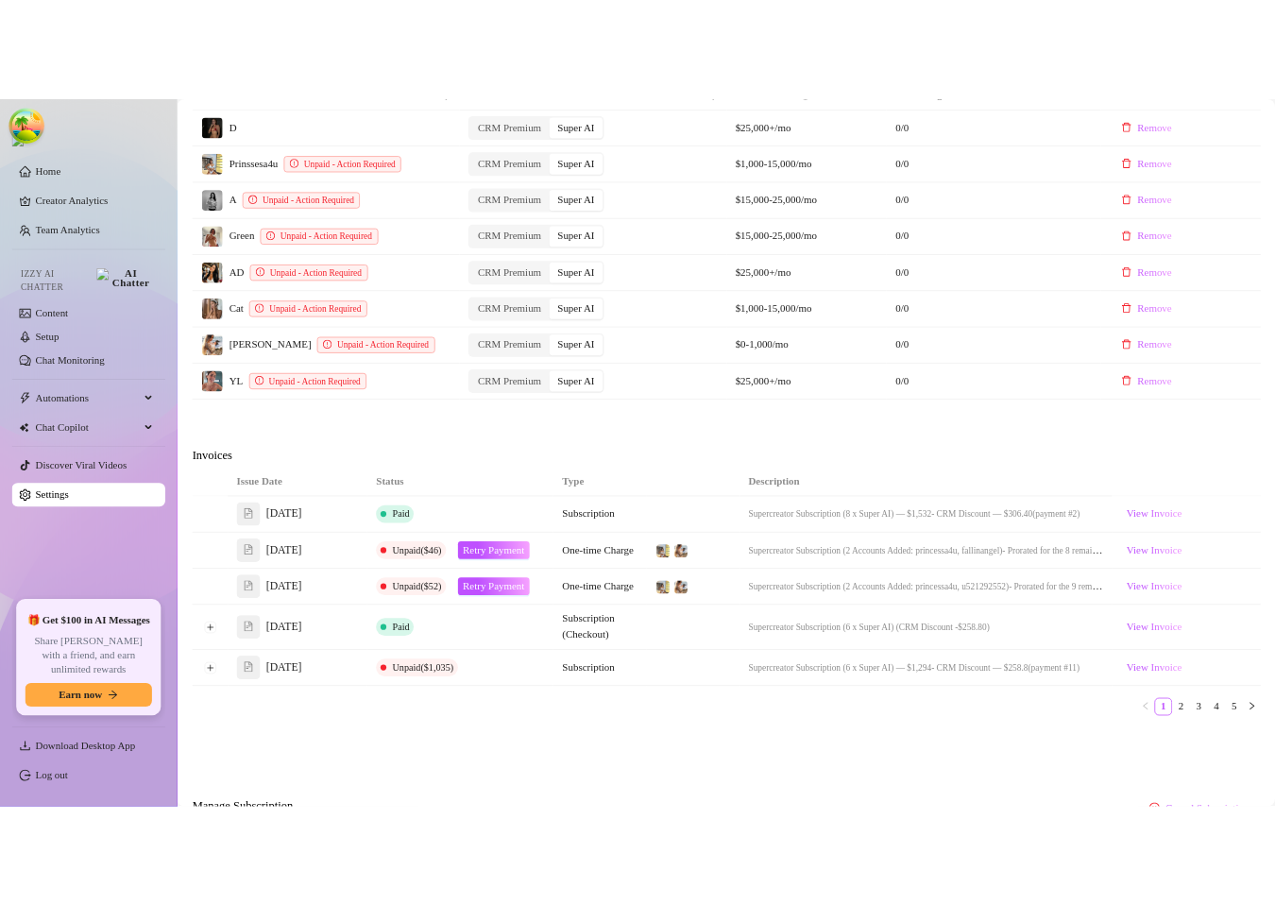
scroll to position [679, 0]
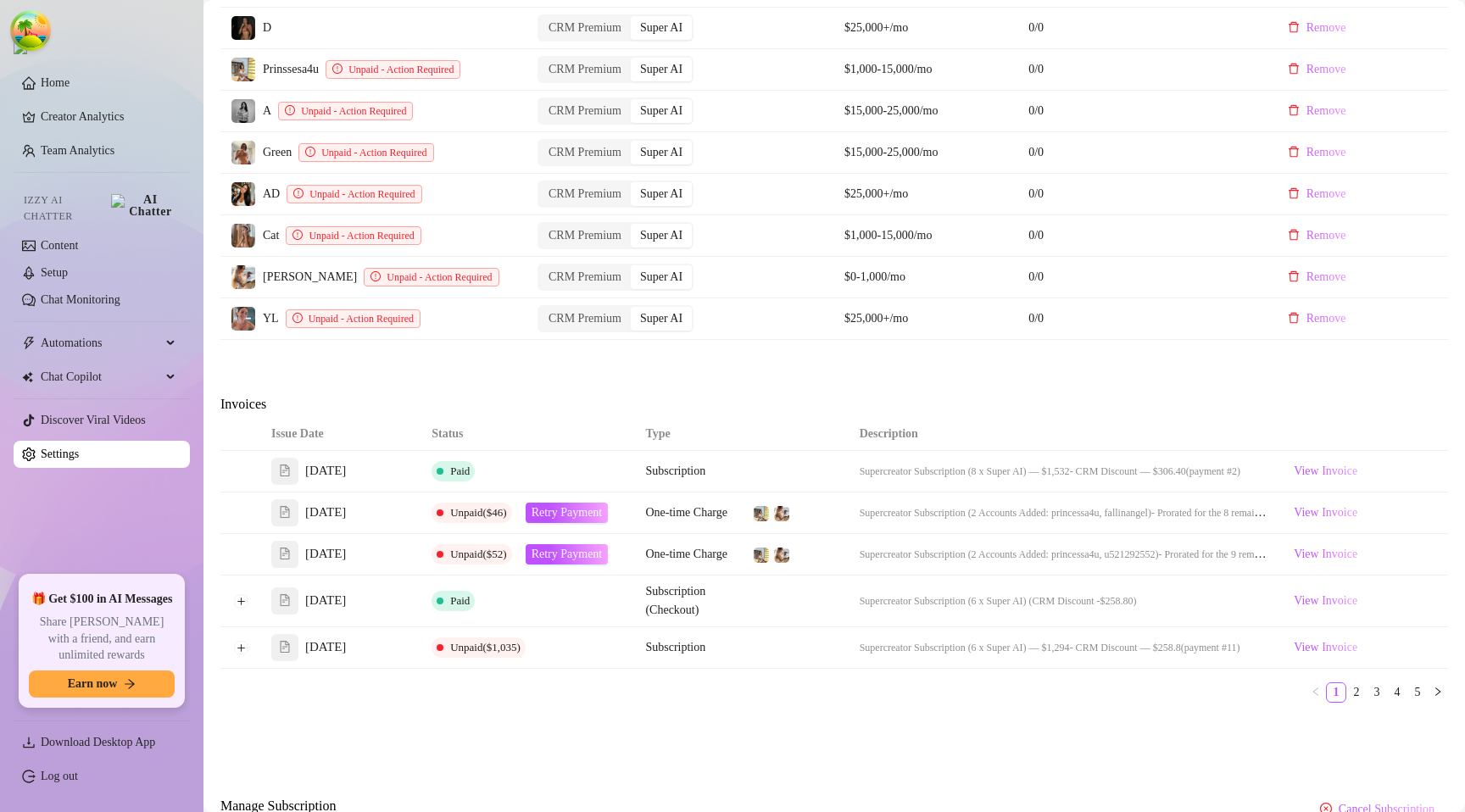
click at [943, 406] on div "Invoices" at bounding box center [835, 406] width 1228 height 23
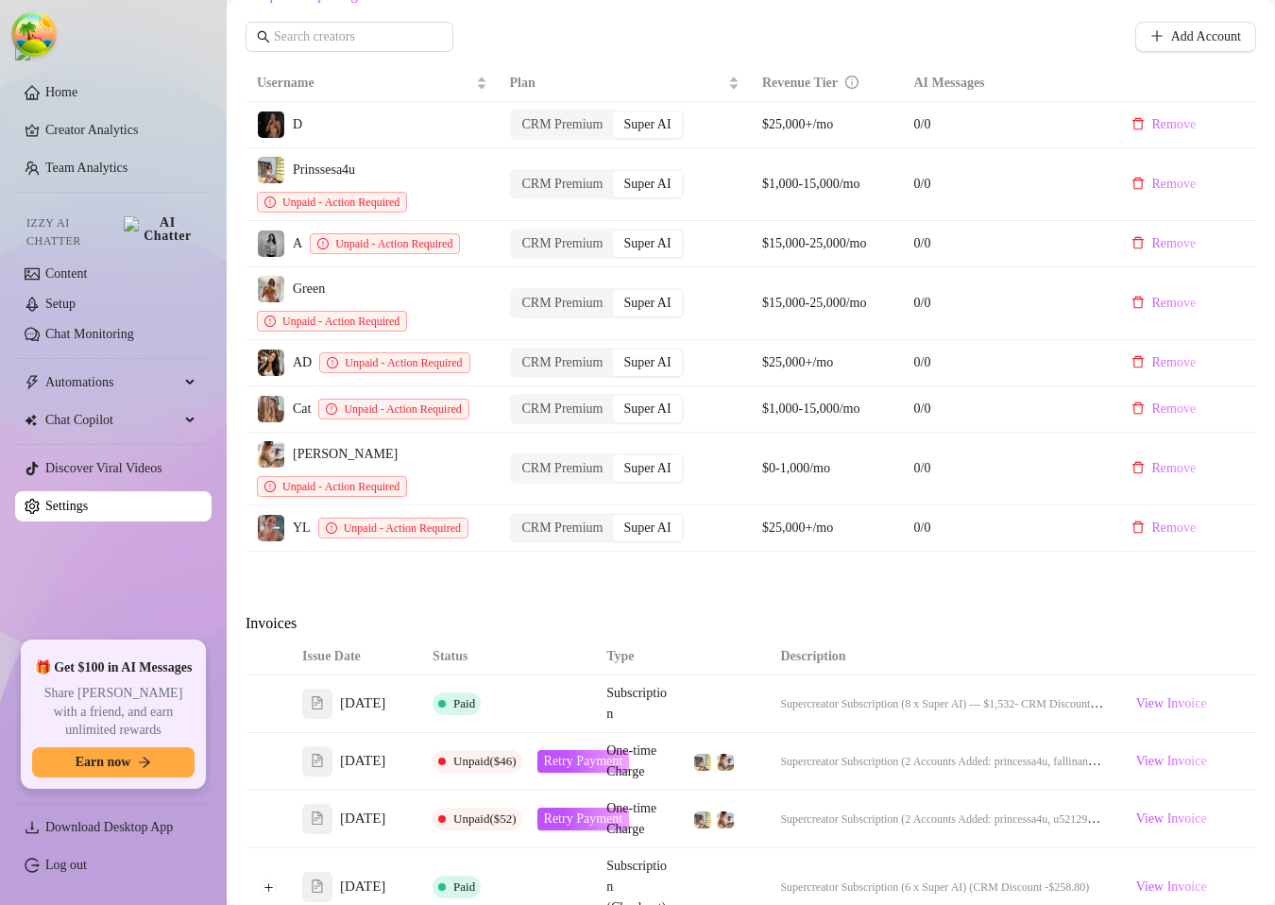
scroll to position [750, 0]
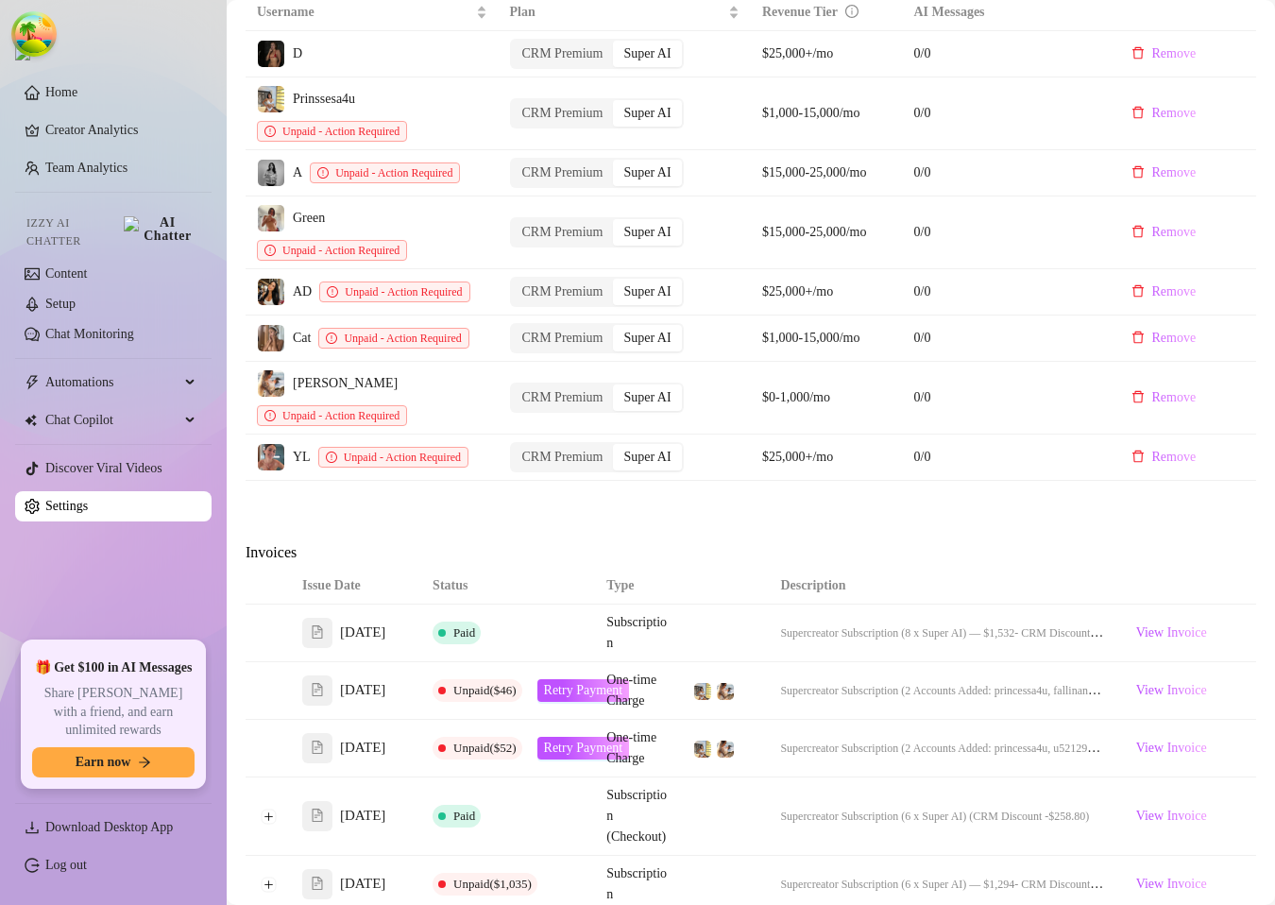
click at [1053, 515] on div "Billing Overview Creator Plans 8 x Super AI, 0 x CRM Premium AI Message Package…" at bounding box center [751, 240] width 1011 height 1765
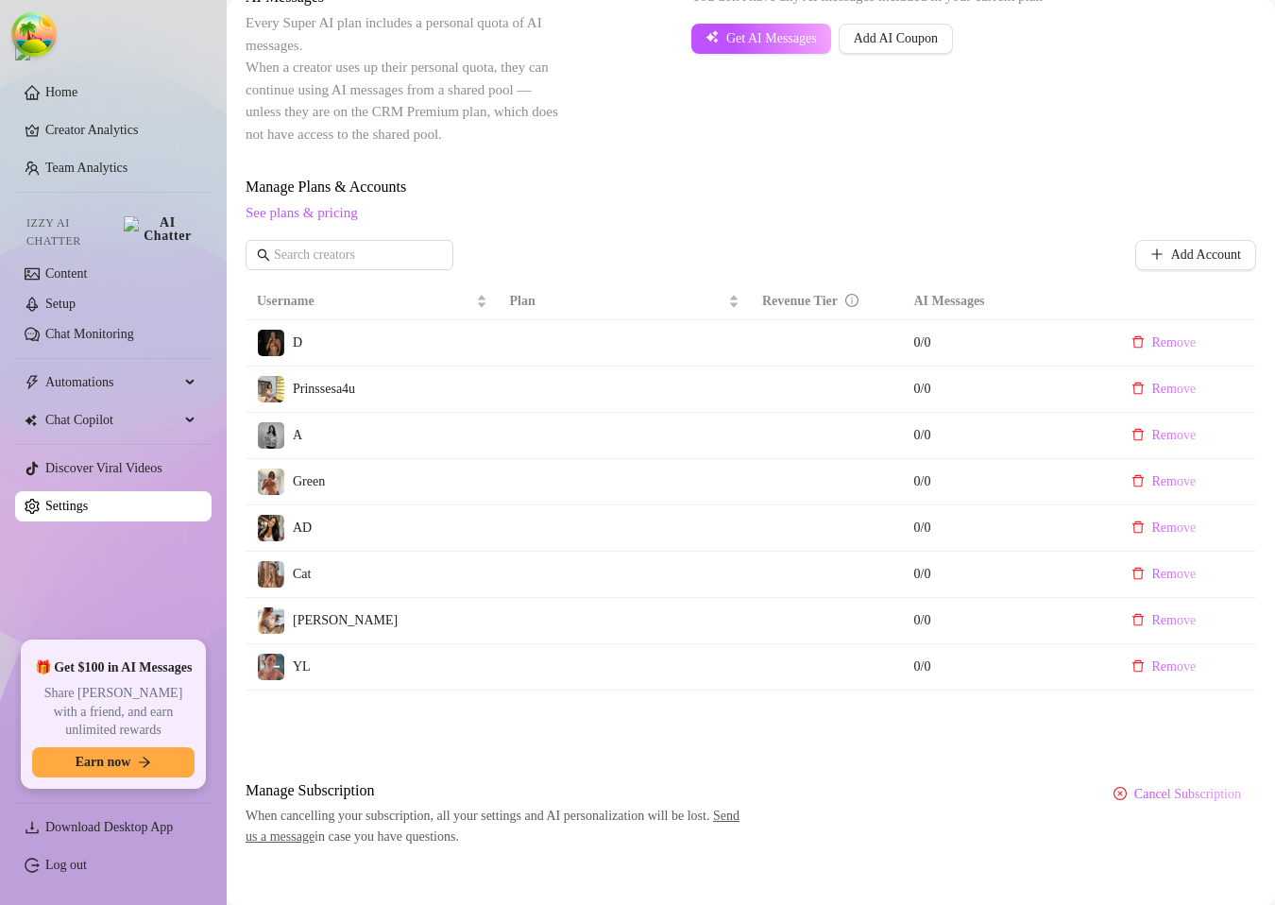
scroll to position [389, 0]
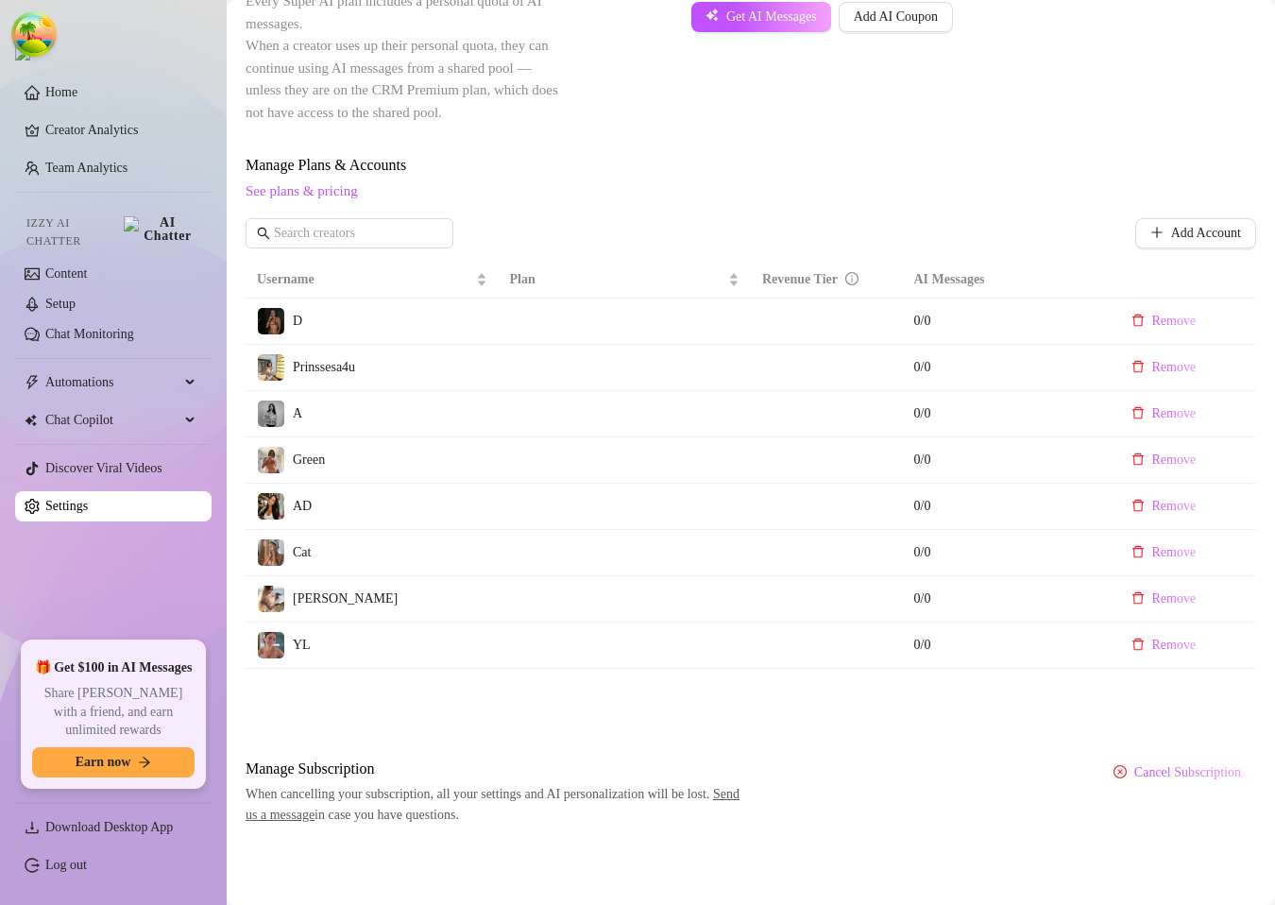
click at [784, 667] on td at bounding box center [827, 645] width 152 height 46
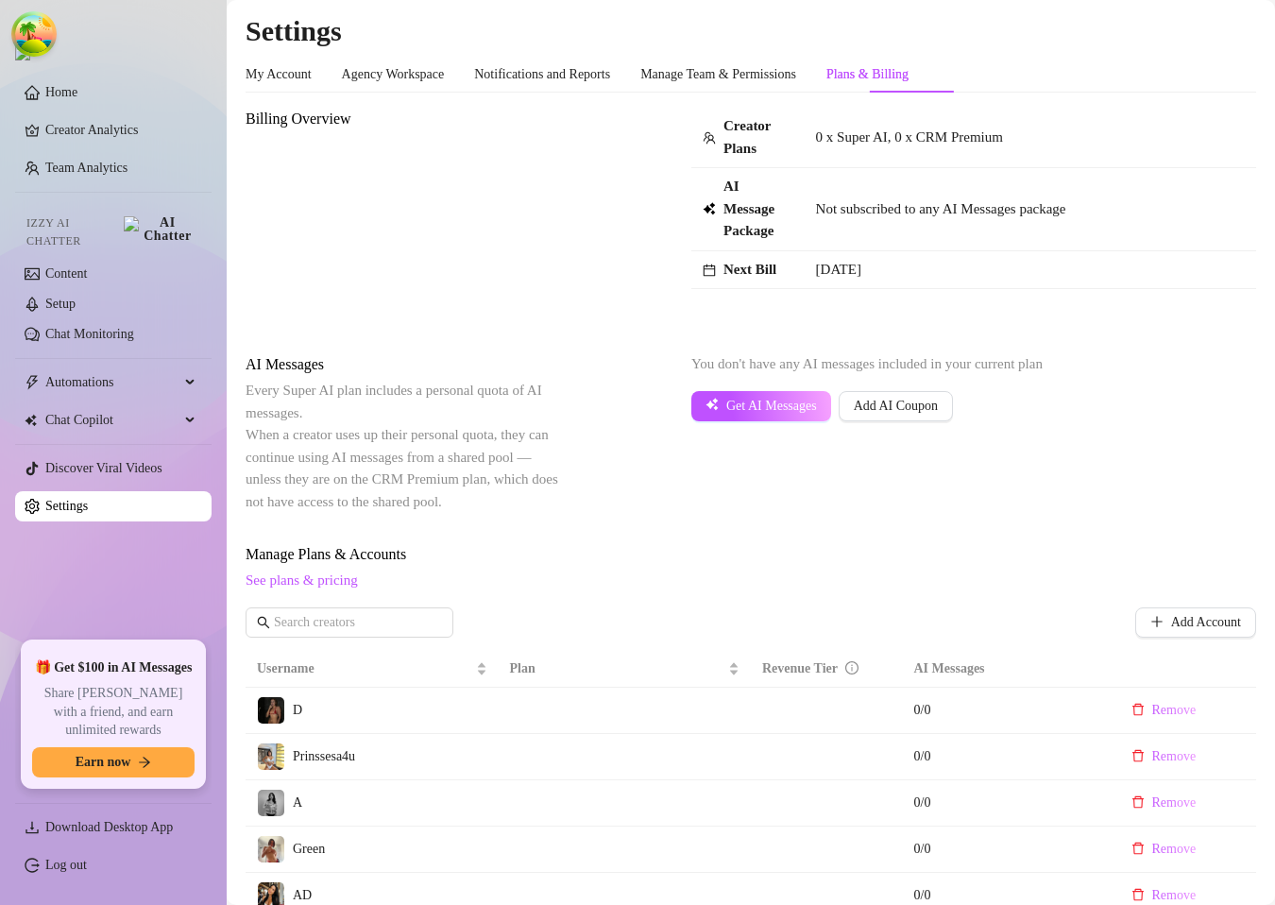
scroll to position [389, 0]
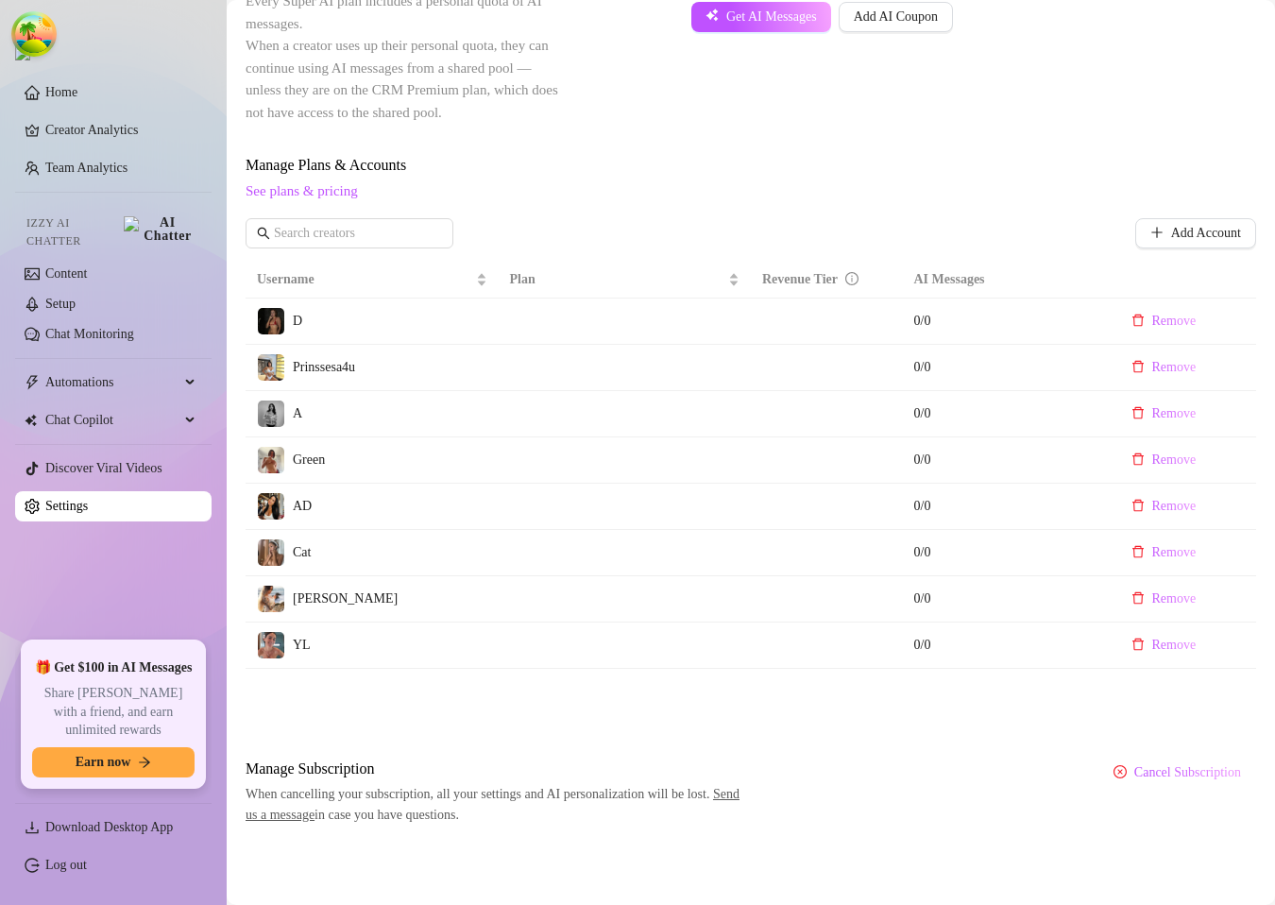
click at [1035, 80] on div "AI Messages Every Super AI plan includes a personal quota of AI messages. When …" at bounding box center [751, 44] width 1011 height 160
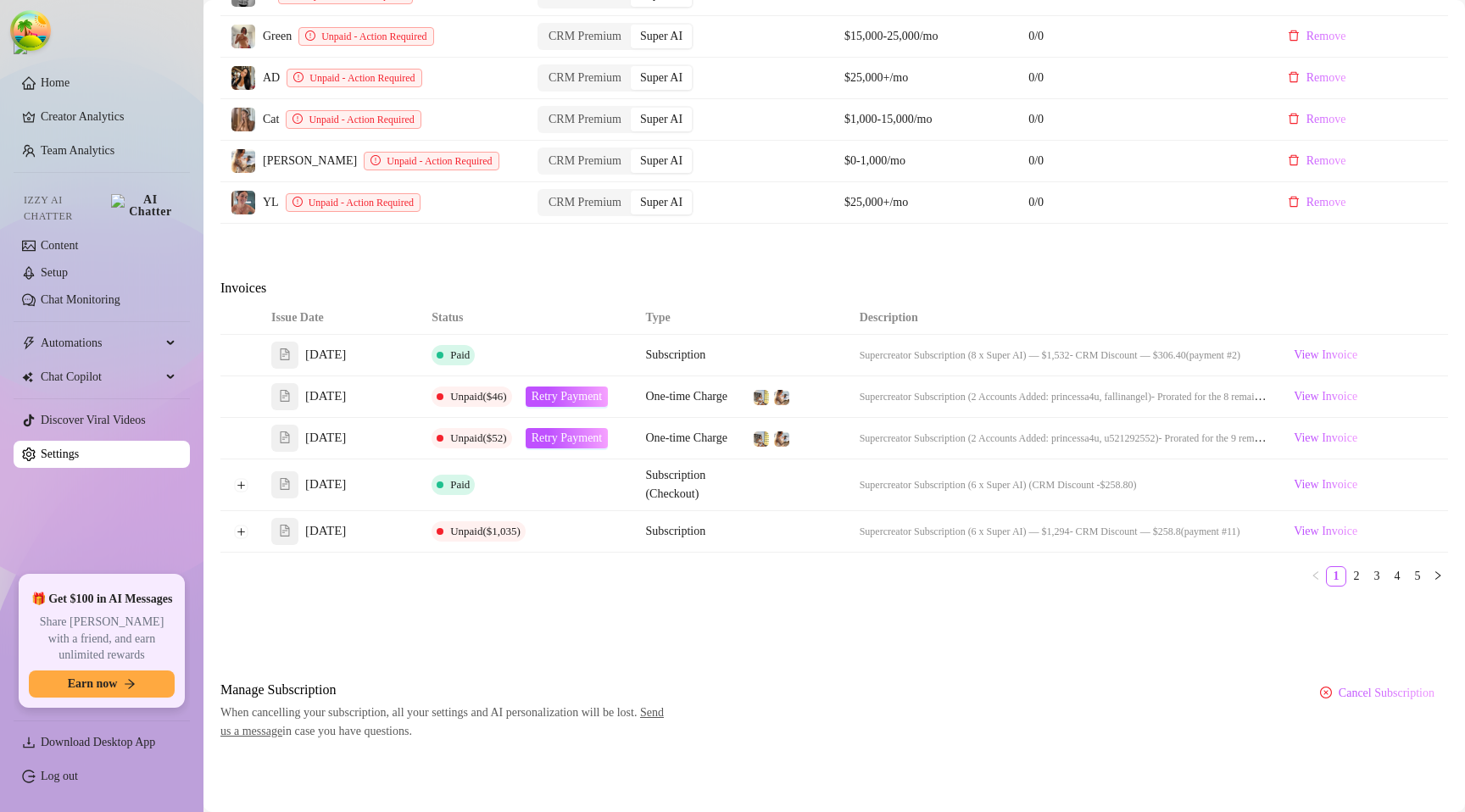
scroll to position [741, 0]
click at [777, 242] on div "Billing Overview Creator Plans 8 x Super AI, 0 x CRM Premium AI Message Package…" at bounding box center [835, 56] width 1228 height 1369
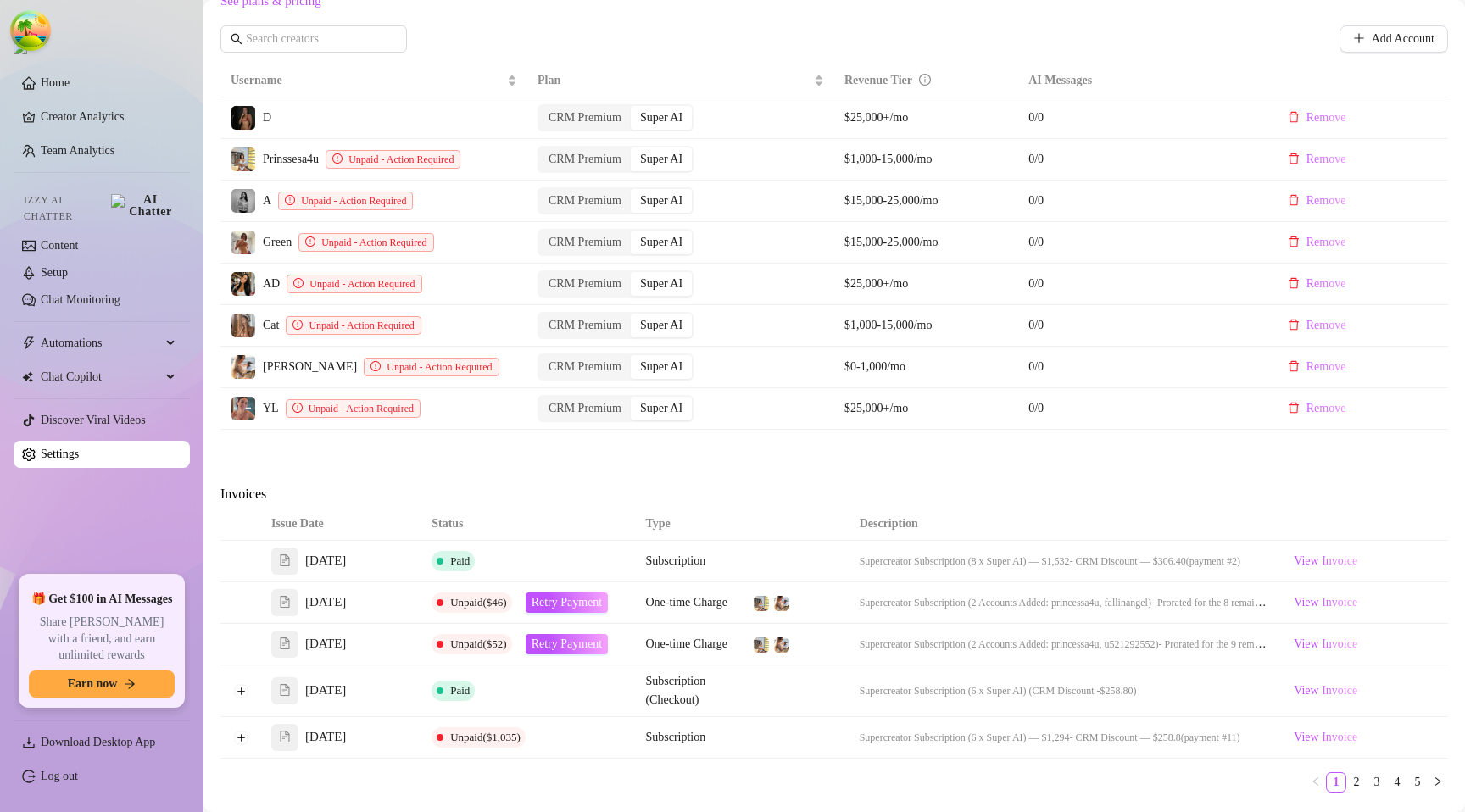
scroll to position [493, 0]
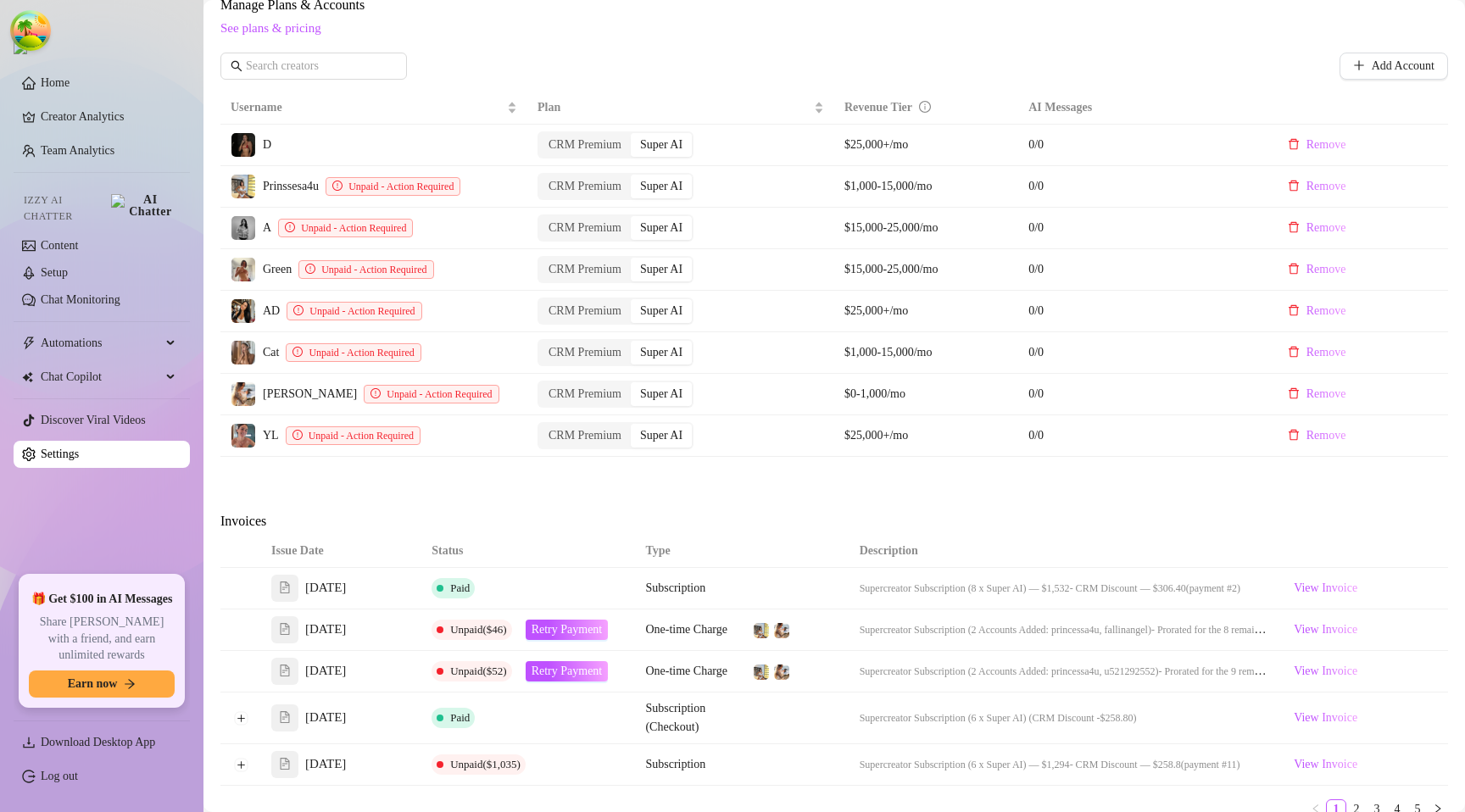
click at [706, 486] on div "Billing Overview Creator Plans 8 x Super AI, 0 x CRM Premium AI Message Package…" at bounding box center [835, 289] width 1228 height 1369
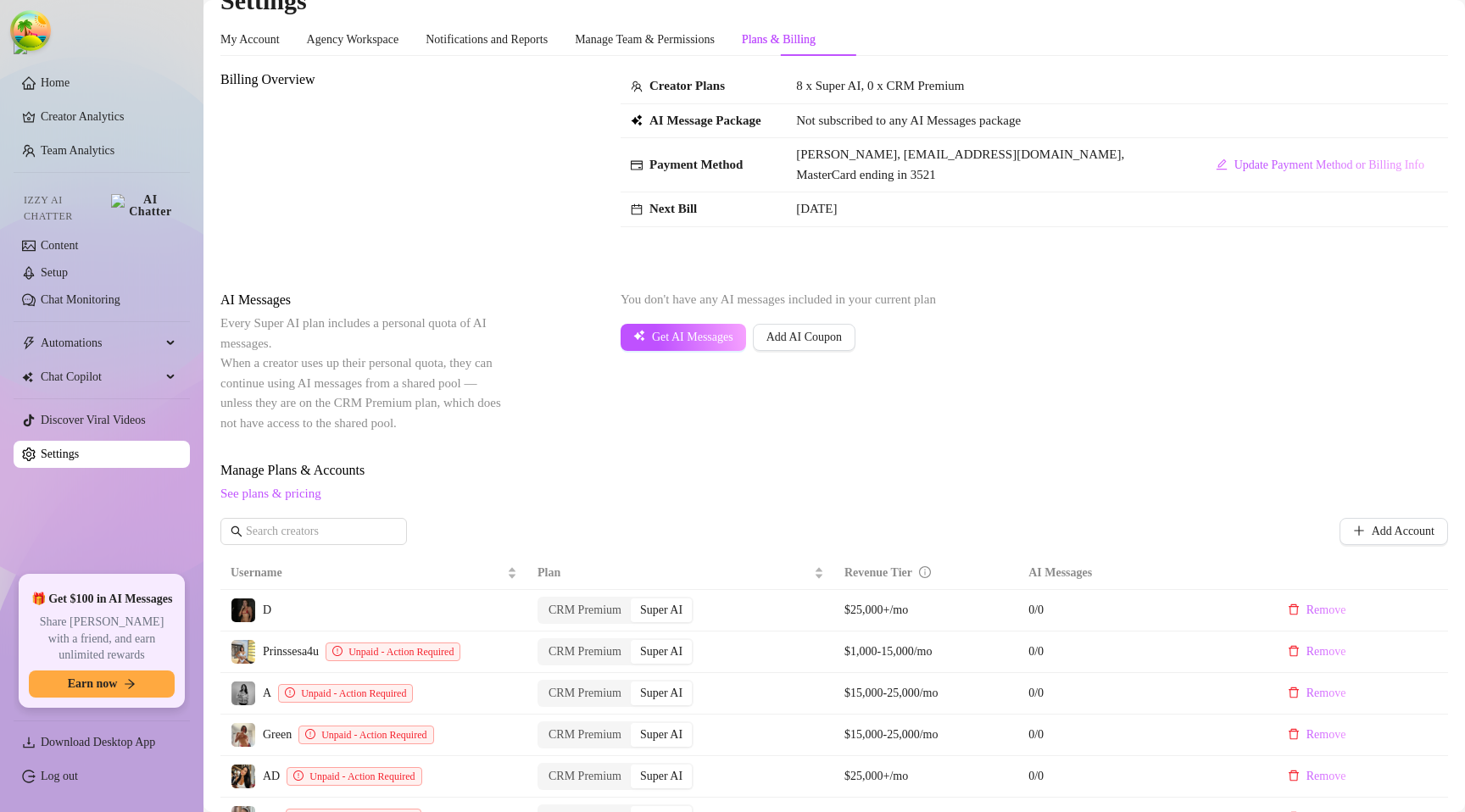
scroll to position [0, 0]
